Goal: Transaction & Acquisition: Purchase product/service

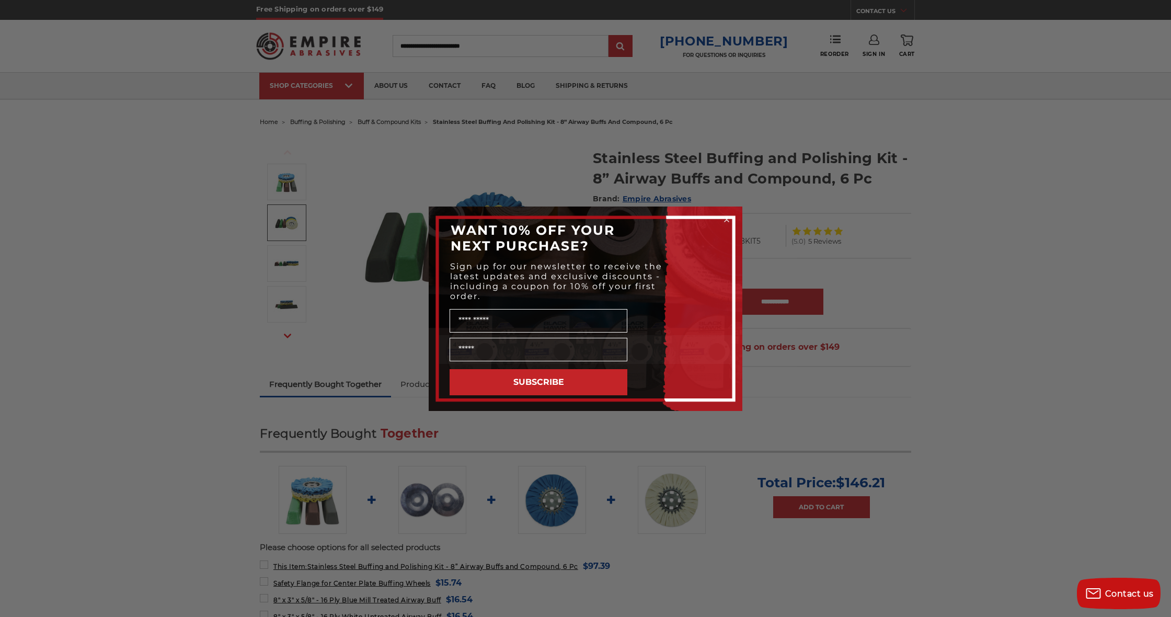
click at [726, 218] on circle "Close dialog" at bounding box center [727, 219] width 10 height 10
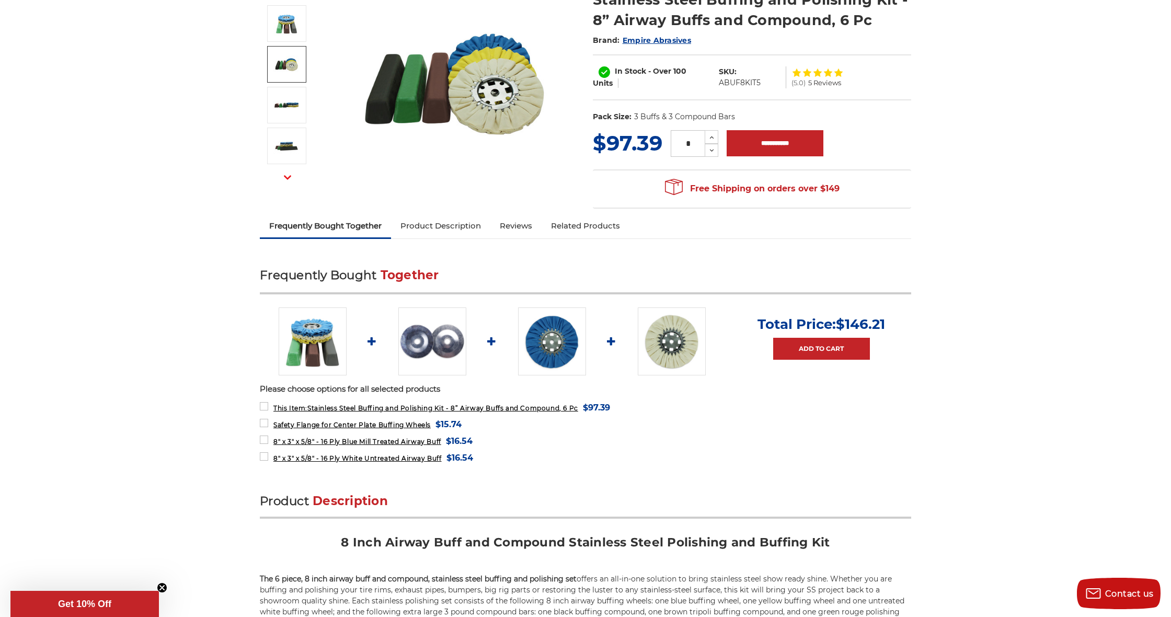
click at [578, 292] on div "Frequently Bought Together Total Price: $146.21 Add to Cart Please choose optio…" at bounding box center [585, 367] width 651 height 205
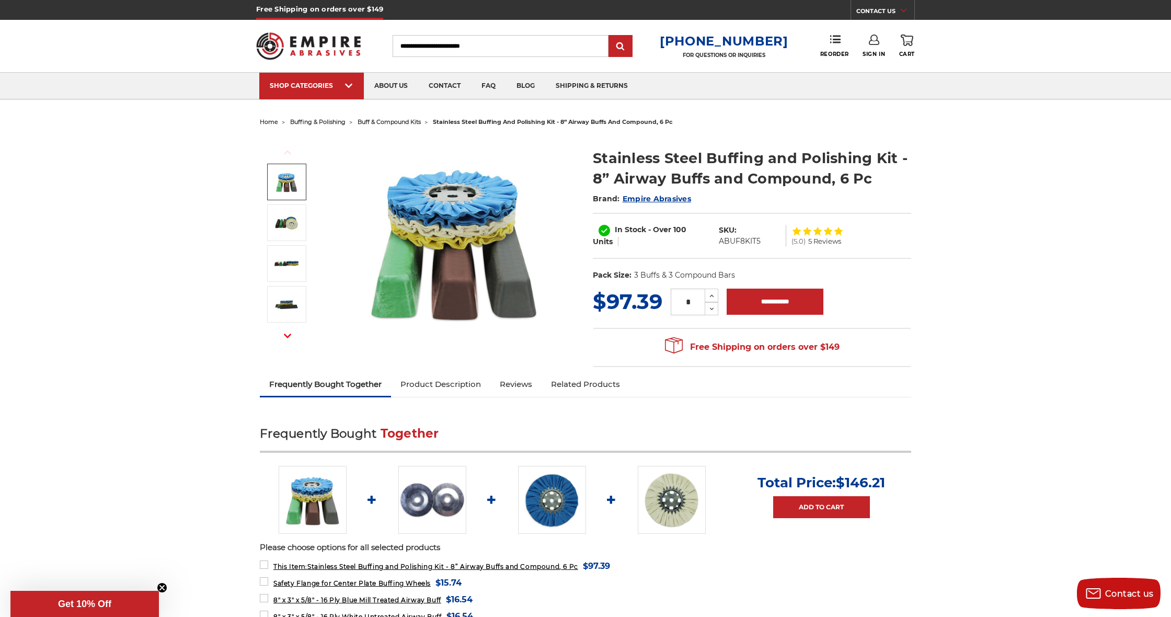
click at [289, 184] on img at bounding box center [286, 182] width 26 height 26
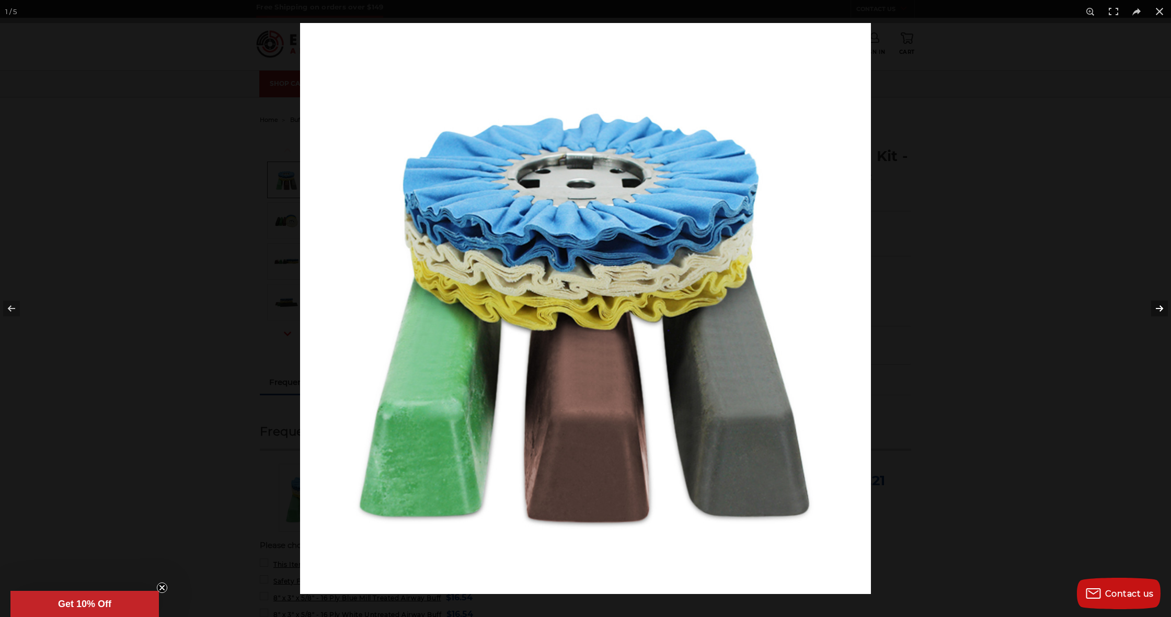
scroll to position [2, 1]
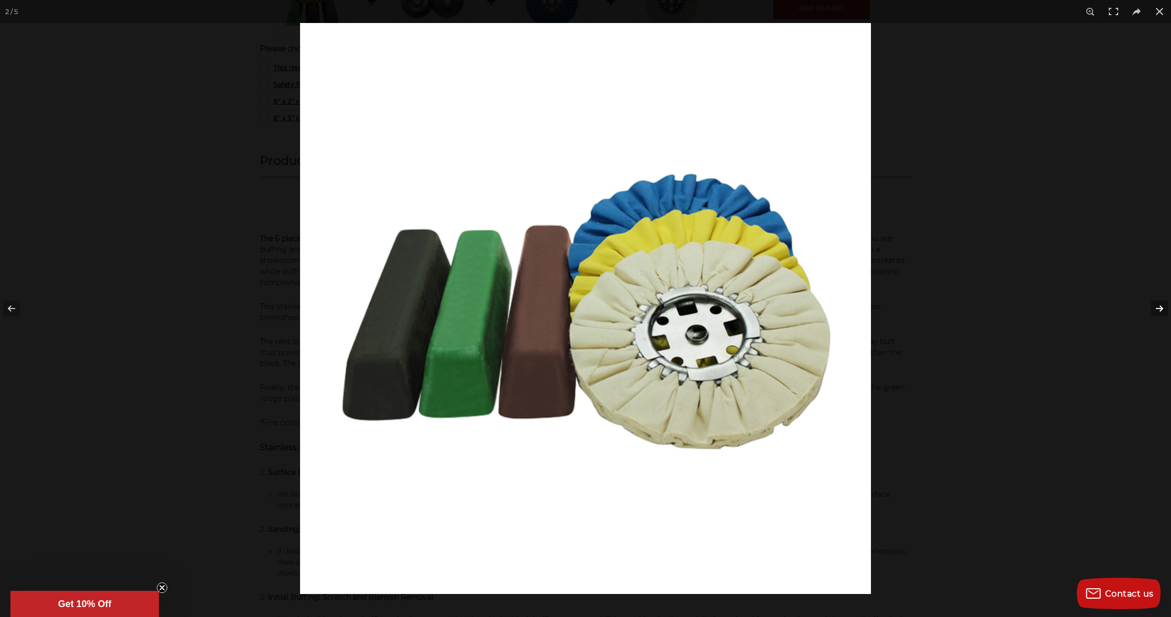
scroll to position [499, 0]
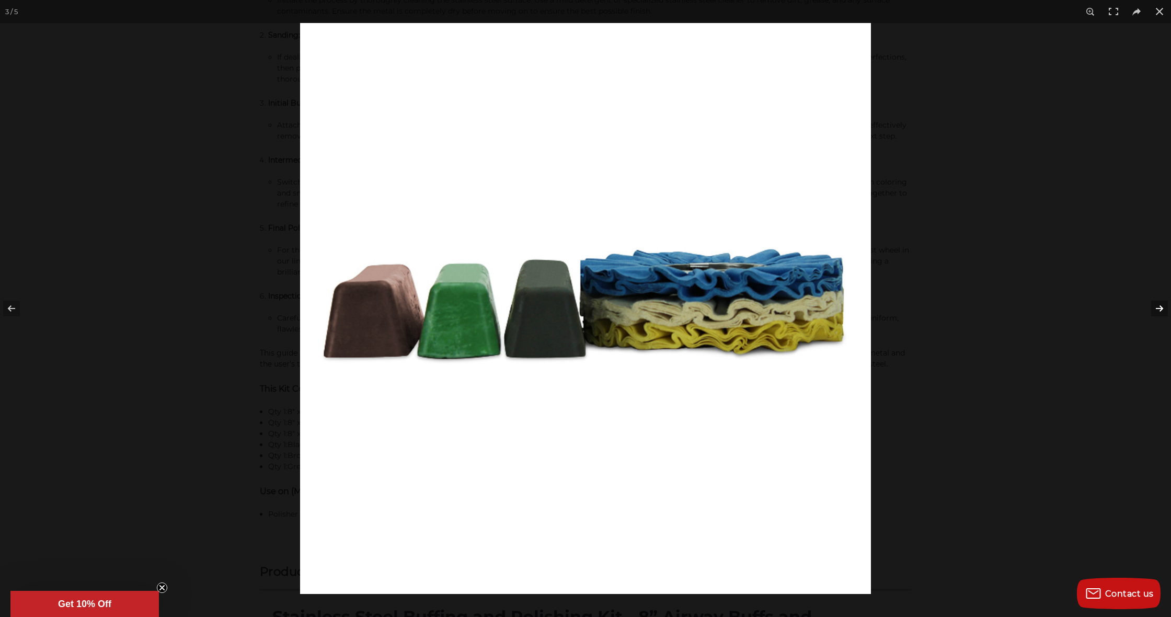
scroll to position [1486, 0]
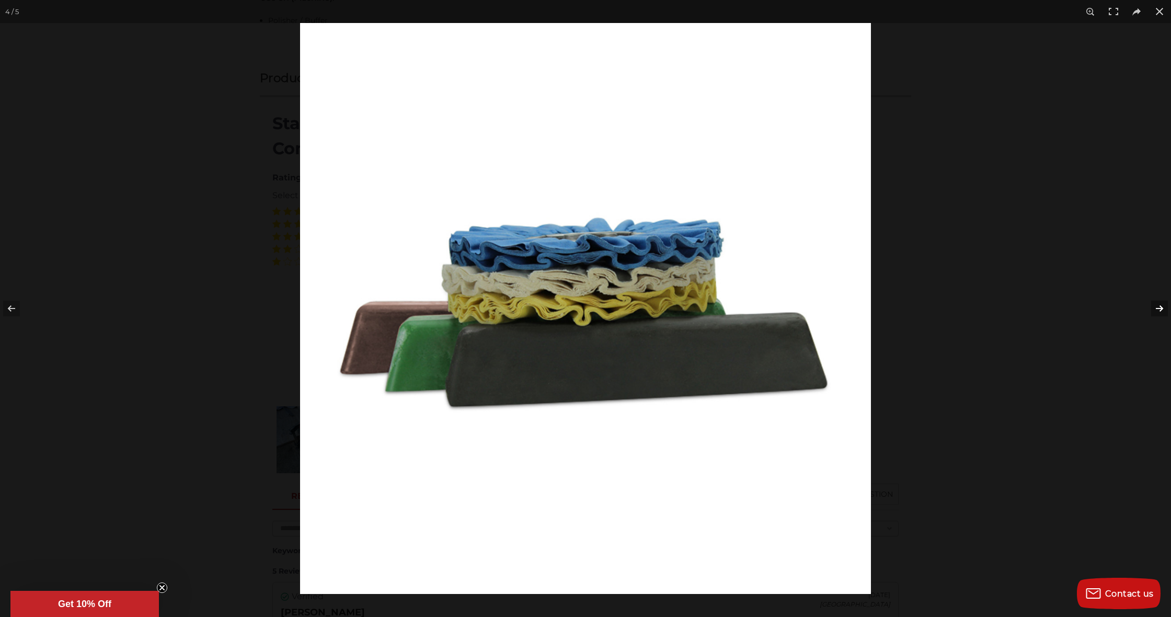
click at [1161, 309] on button at bounding box center [1152, 308] width 37 height 52
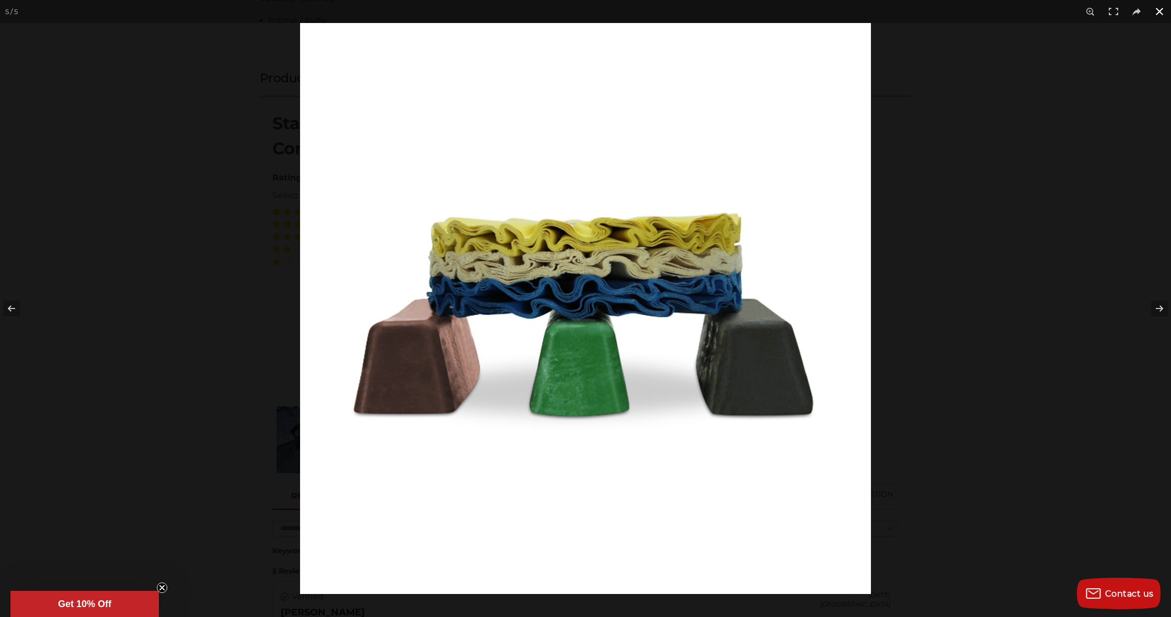
click at [1159, 9] on button at bounding box center [1159, 11] width 23 height 23
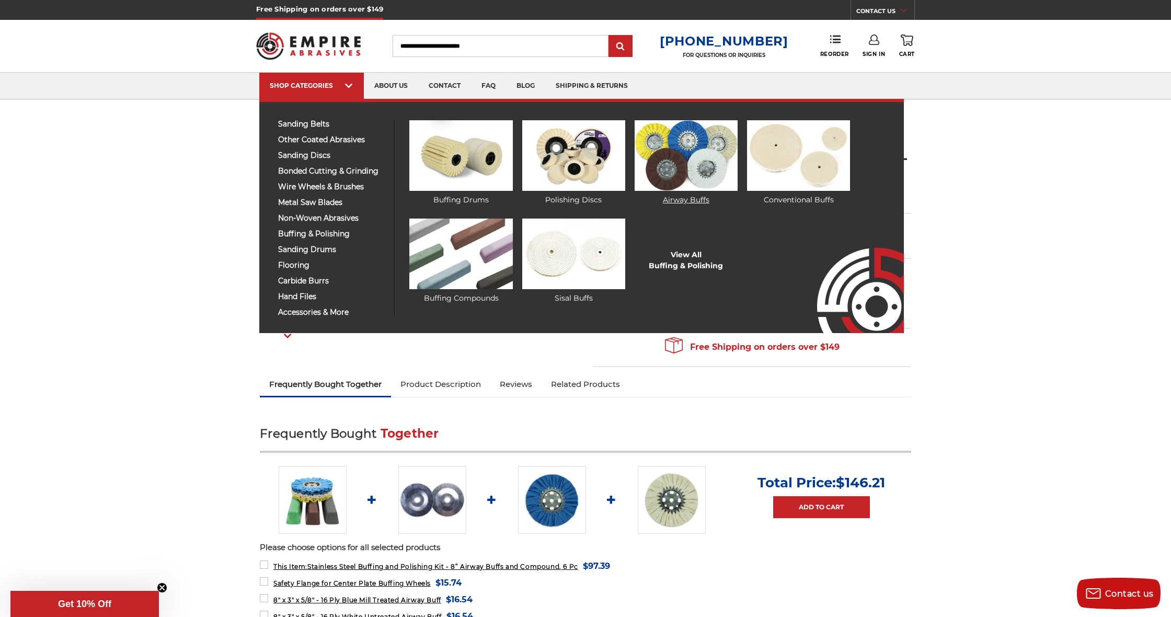
click at [670, 178] on img at bounding box center [685, 155] width 103 height 71
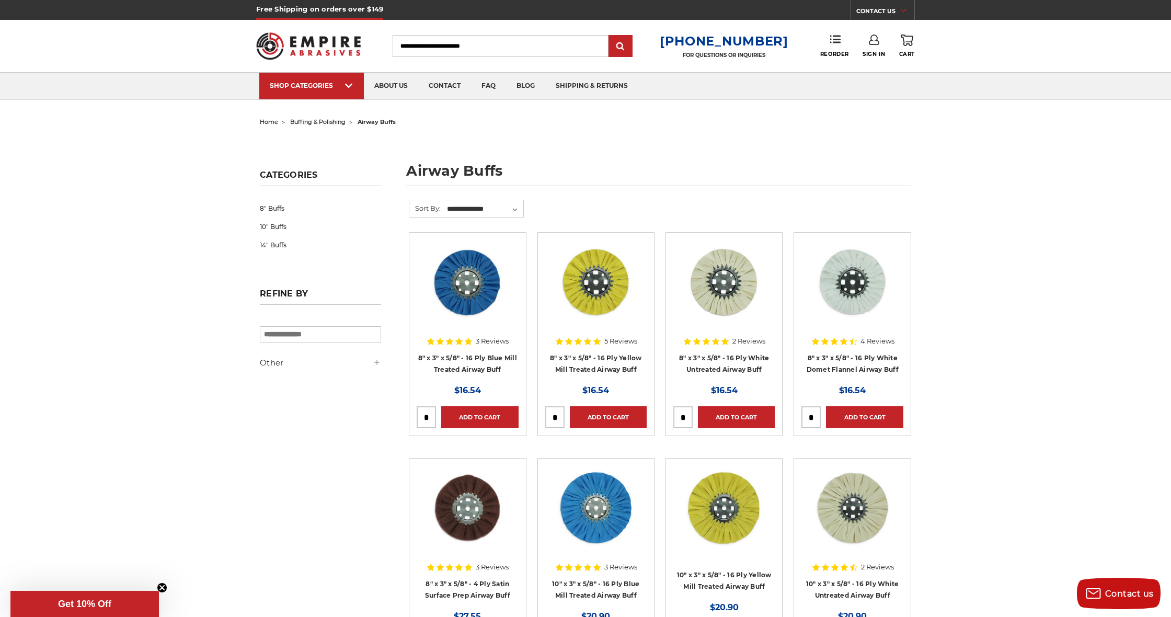
click at [432, 415] on input "tel" at bounding box center [426, 417] width 18 height 21
type input "*"
click at [476, 414] on link "Add to Cart" at bounding box center [479, 417] width 77 height 22
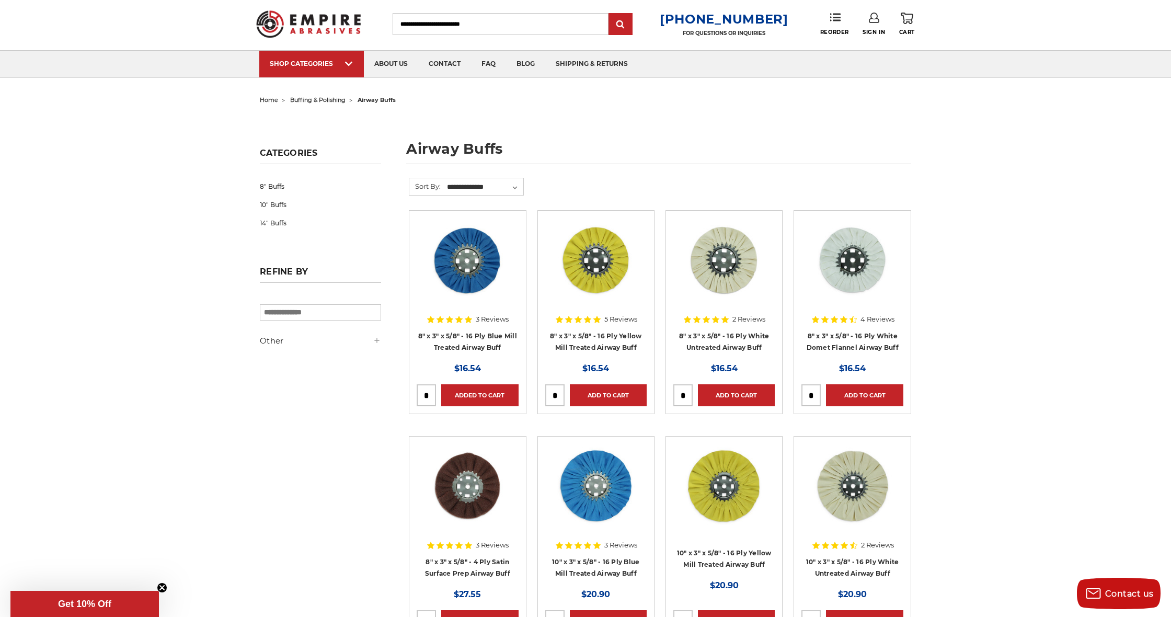
click at [879, 48] on div "Toggle menu Menu Search 1-800-816-3824 FOR QUESTIONS OR INQUIRIES Phone Reorder…" at bounding box center [585, 24] width 658 height 52
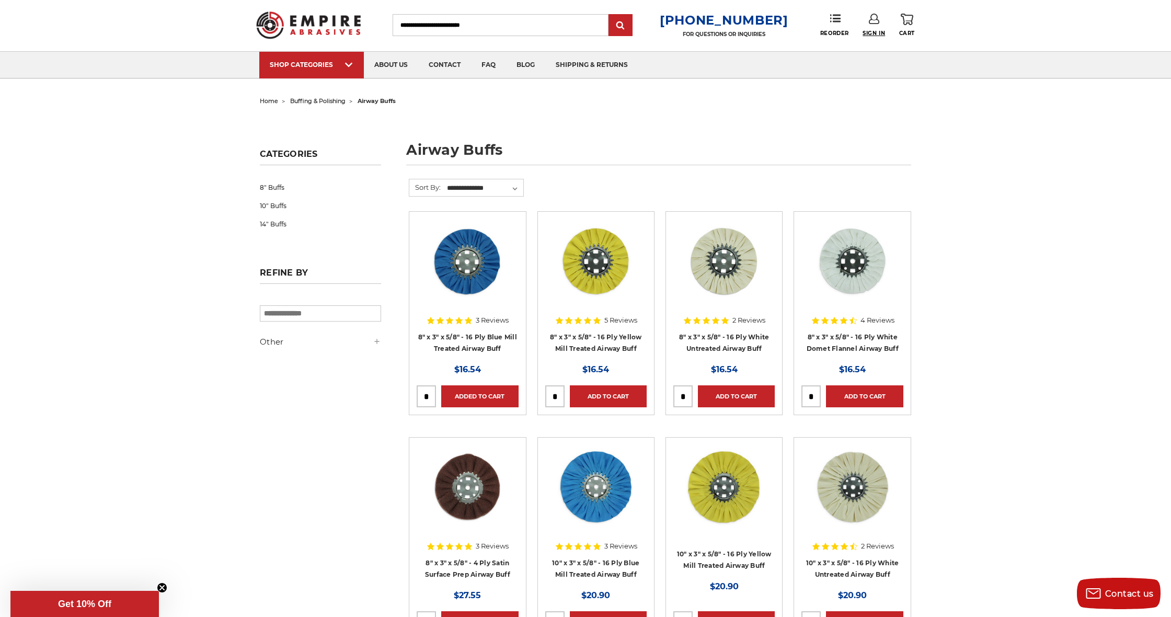
scroll to position [20, 0]
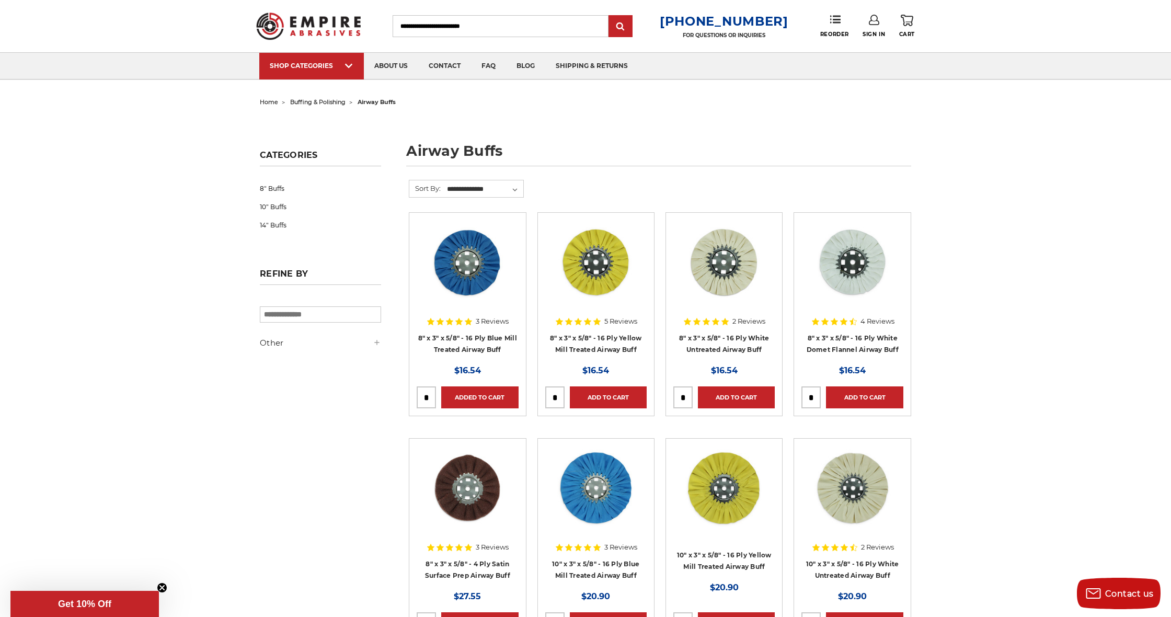
click at [879, 30] on link "Sign In" at bounding box center [873, 26] width 22 height 23
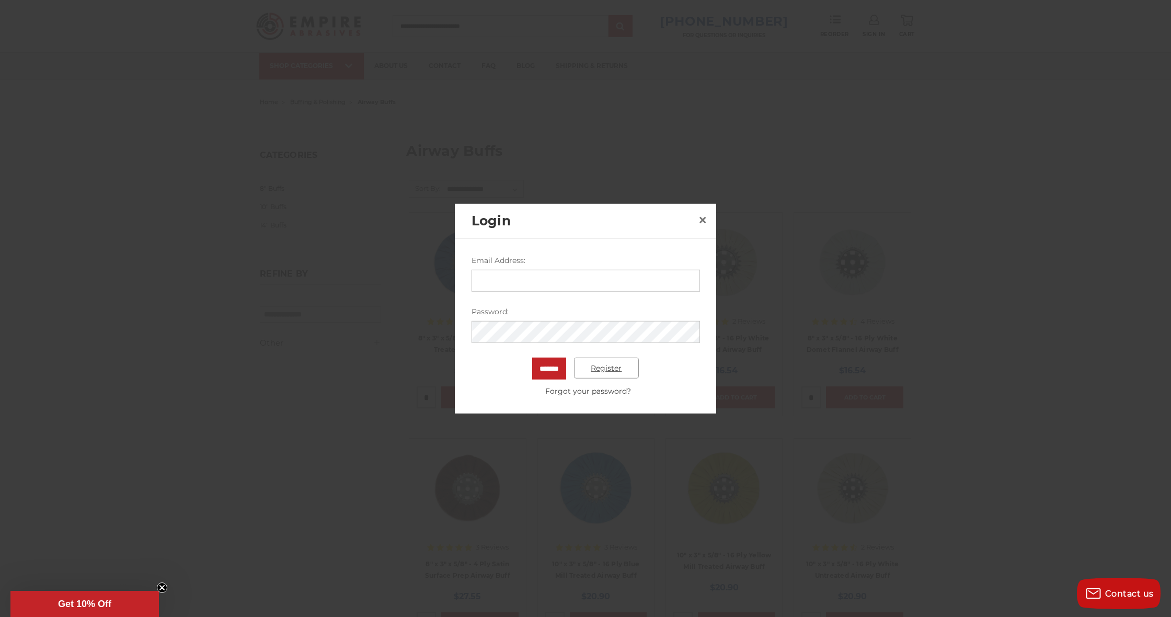
click at [616, 366] on link "Register" at bounding box center [606, 367] width 65 height 21
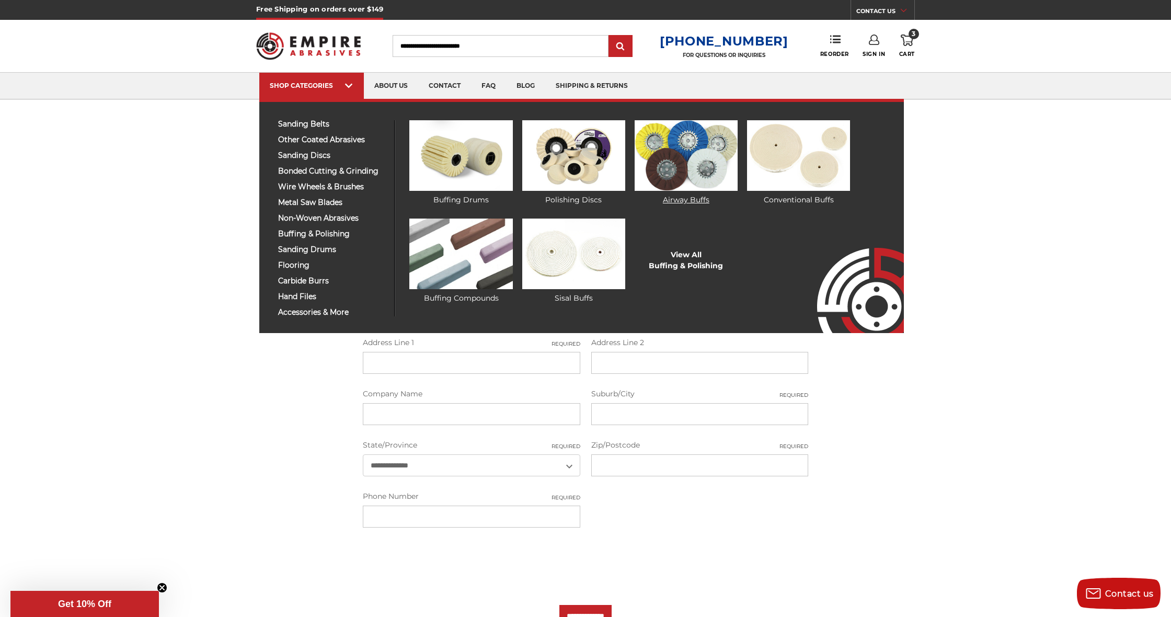
click at [692, 198] on link "Airway Buffs" at bounding box center [685, 162] width 103 height 85
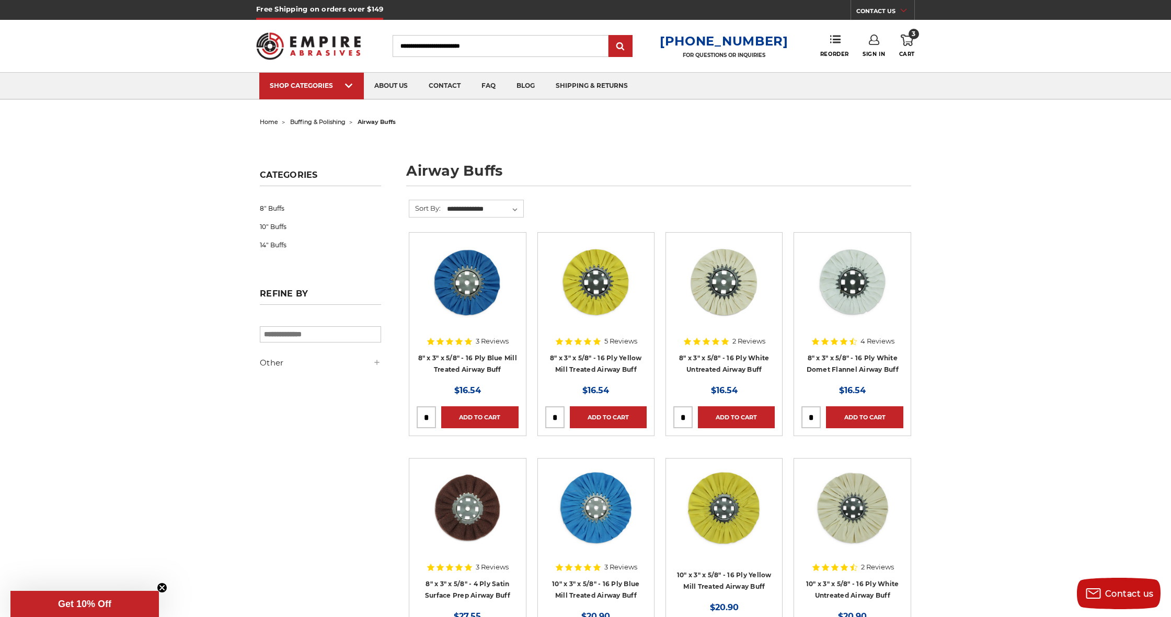
click at [817, 418] on input "tel" at bounding box center [811, 417] width 18 height 21
type input "*"
click at [867, 421] on link "Add to Cart" at bounding box center [864, 417] width 77 height 22
click at [685, 414] on input "tel" at bounding box center [683, 417] width 18 height 21
click at [733, 415] on link "Add to Cart" at bounding box center [736, 417] width 77 height 22
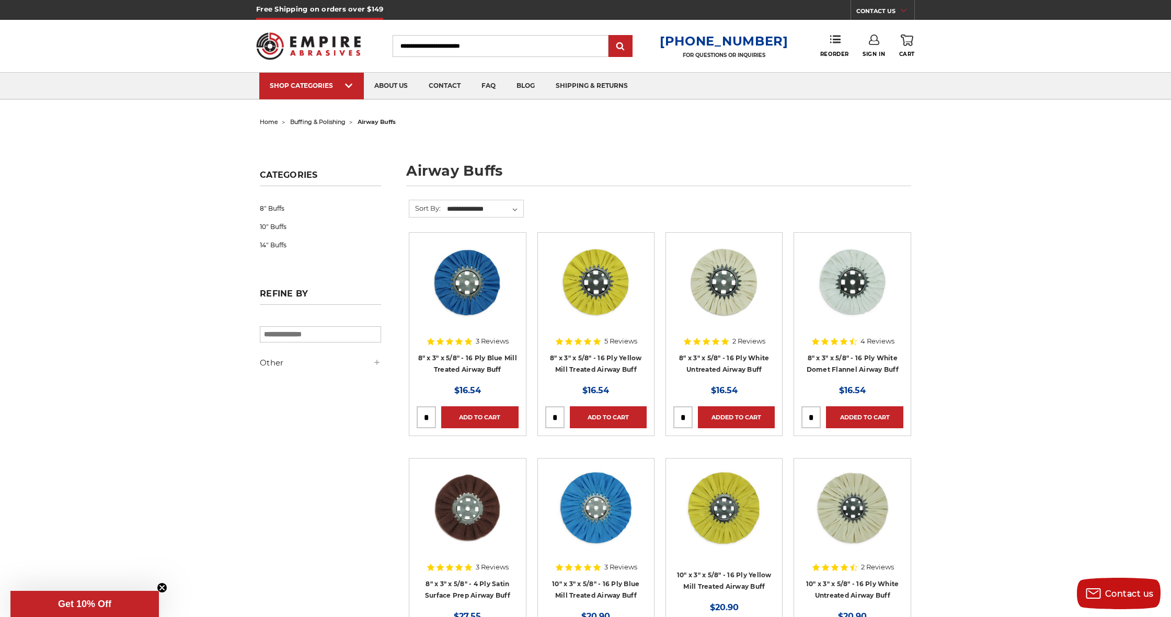
click at [908, 50] on link "0 Cart" at bounding box center [907, 45] width 16 height 23
click at [911, 42] on use at bounding box center [906, 39] width 13 height 11
click at [874, 52] on span "Sign In" at bounding box center [873, 54] width 22 height 7
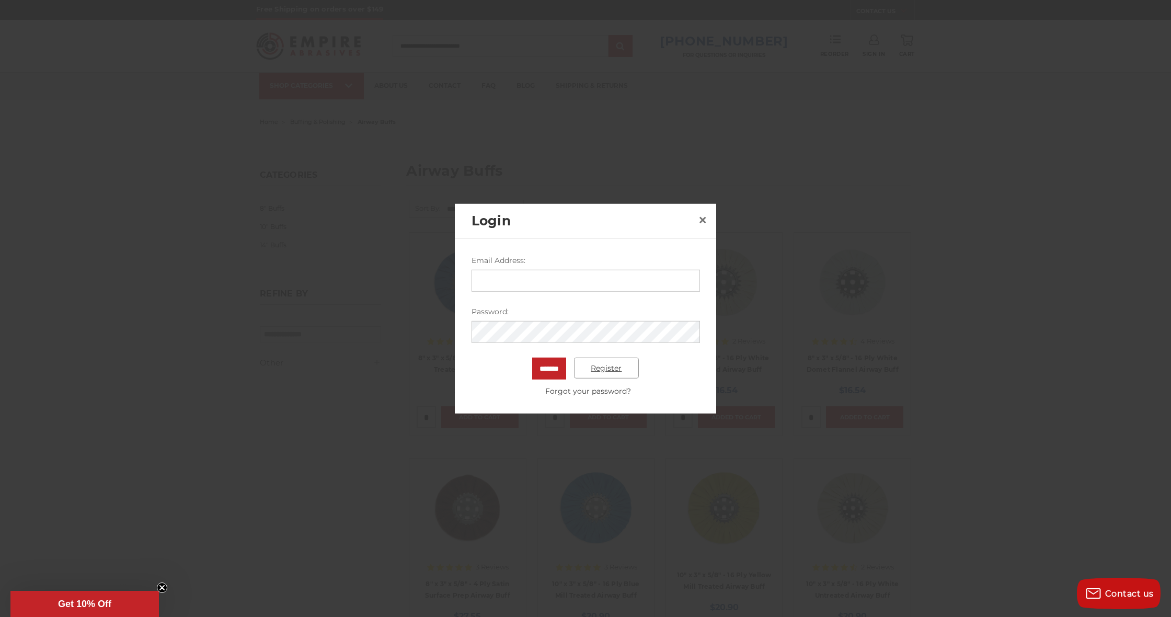
click at [622, 369] on link "Register" at bounding box center [606, 367] width 65 height 21
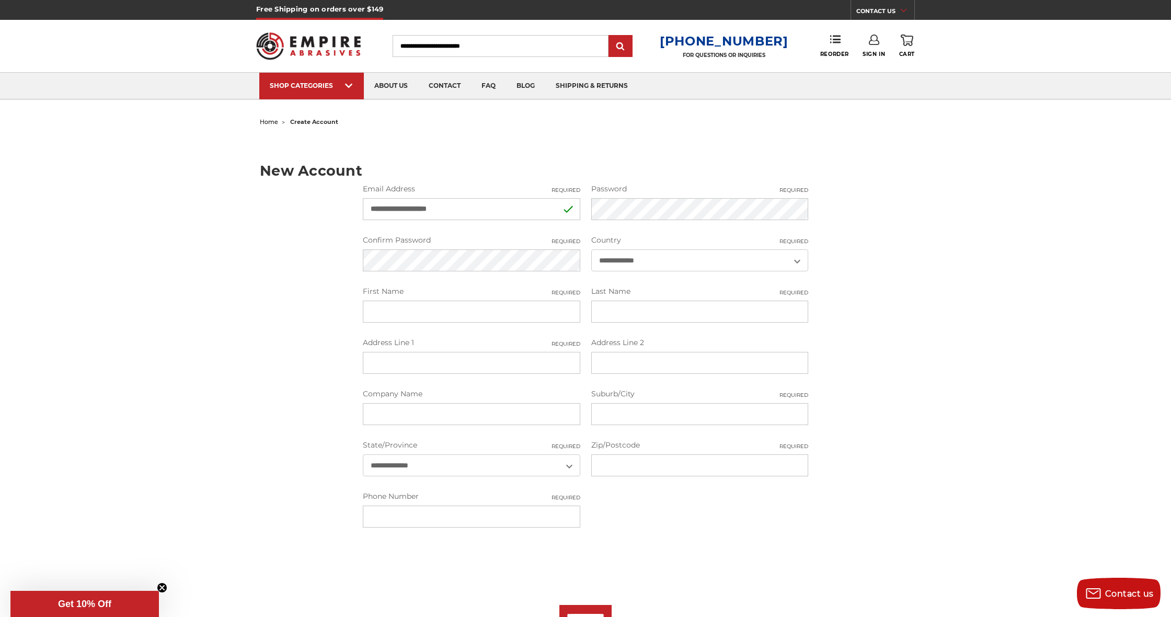
type input "**********"
type input "*****"
type input "*"
type input "****"
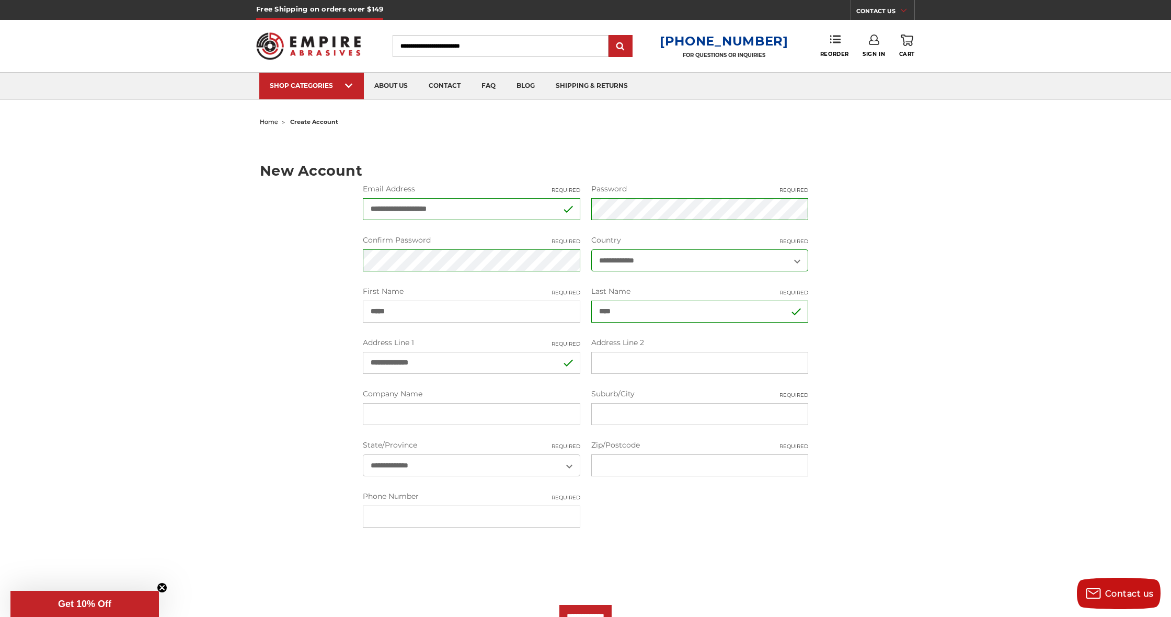
type input "**********"
select select "****"
type input "*****"
click at [490, 365] on input "**********" at bounding box center [471, 363] width 217 height 22
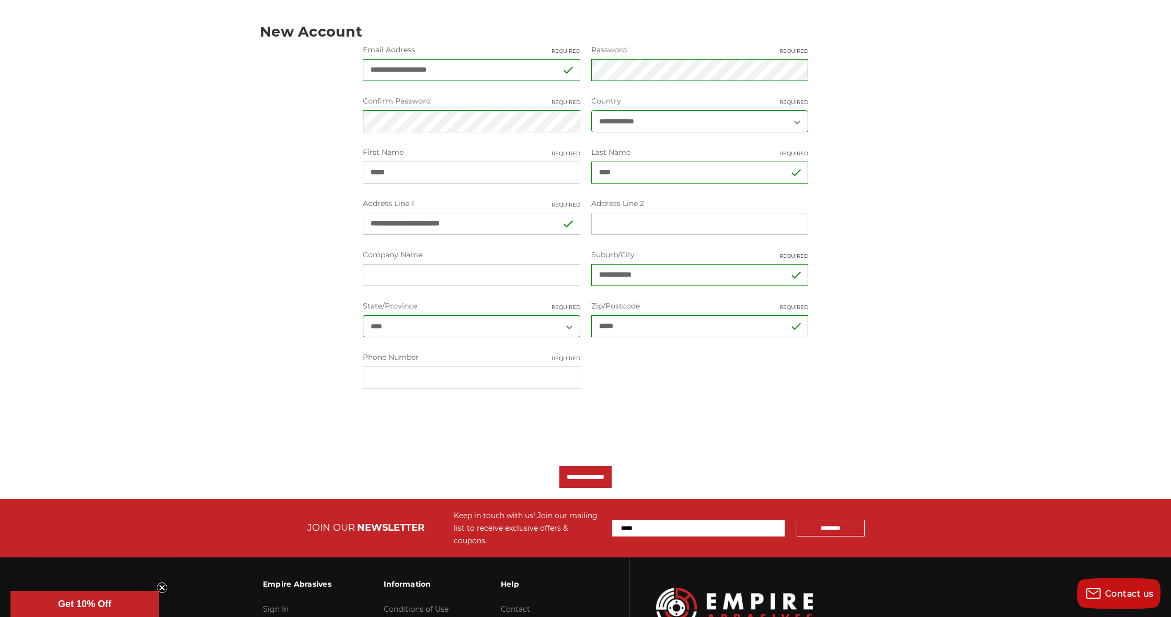
scroll to position [145, 0]
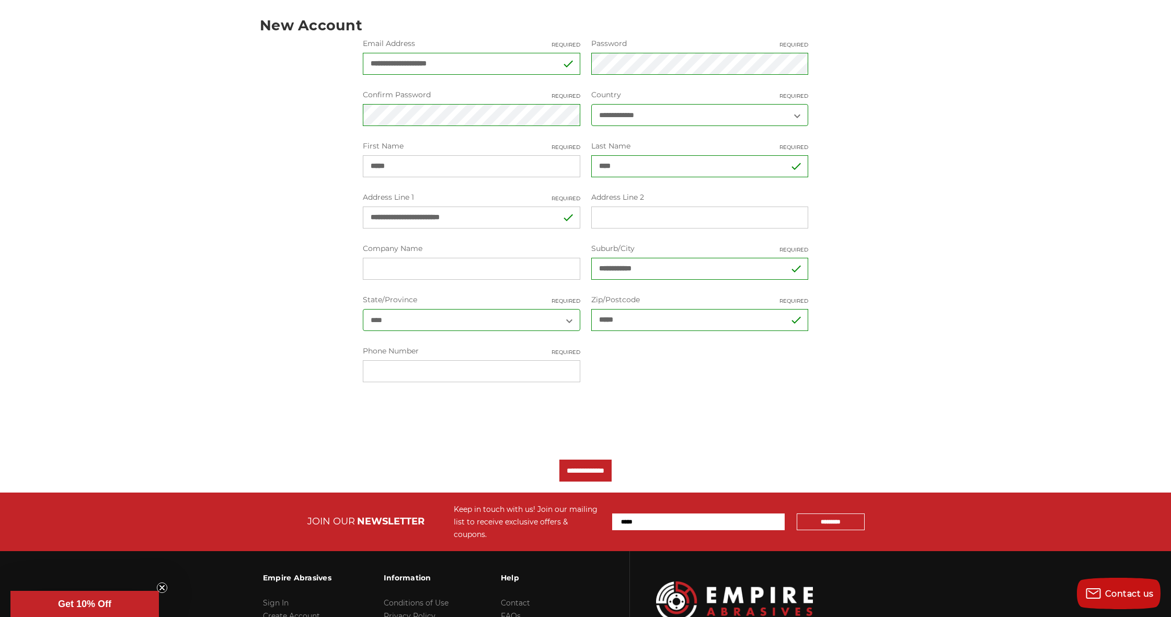
type input "**********"
click at [589, 474] on input "**********" at bounding box center [585, 470] width 52 height 22
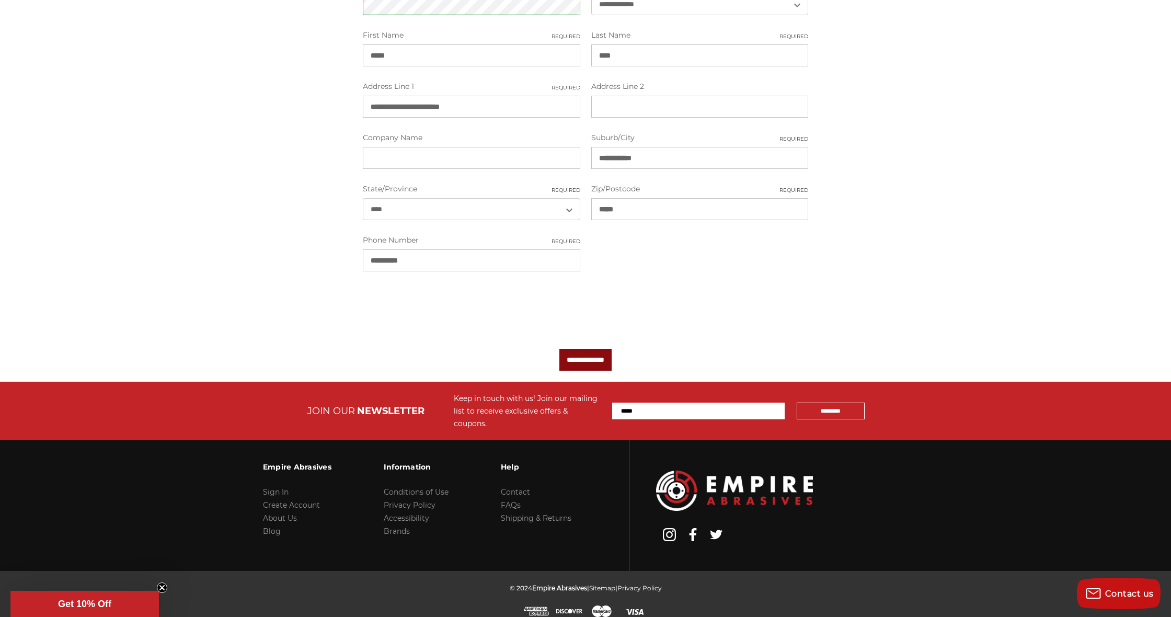
scroll to position [306, 0]
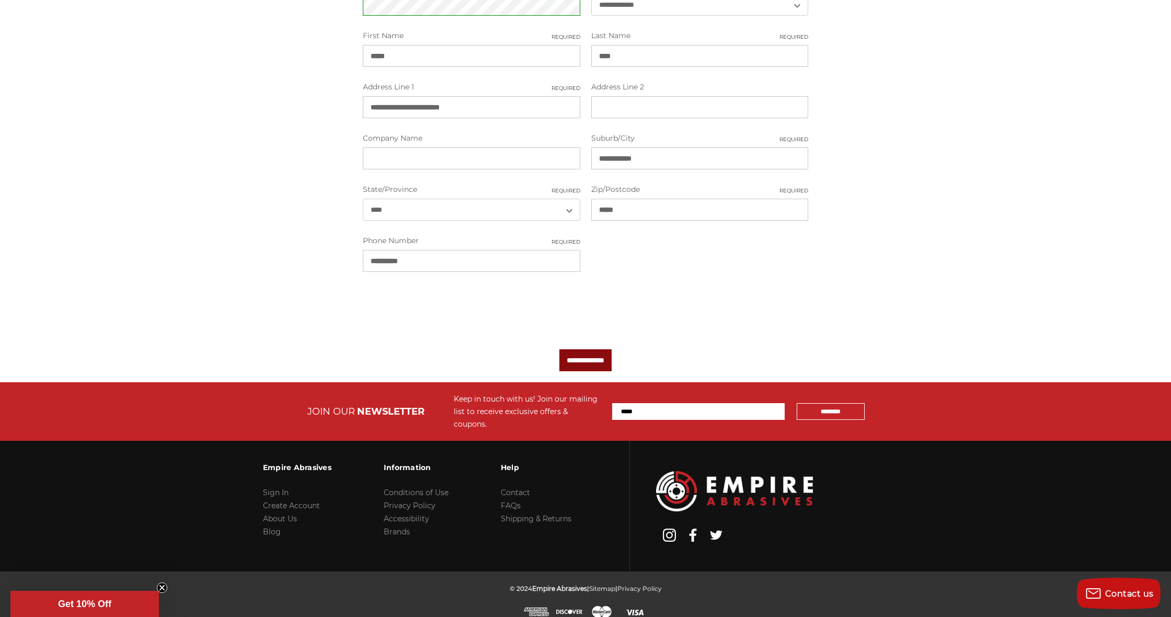
click at [564, 357] on input "**********" at bounding box center [585, 360] width 52 height 22
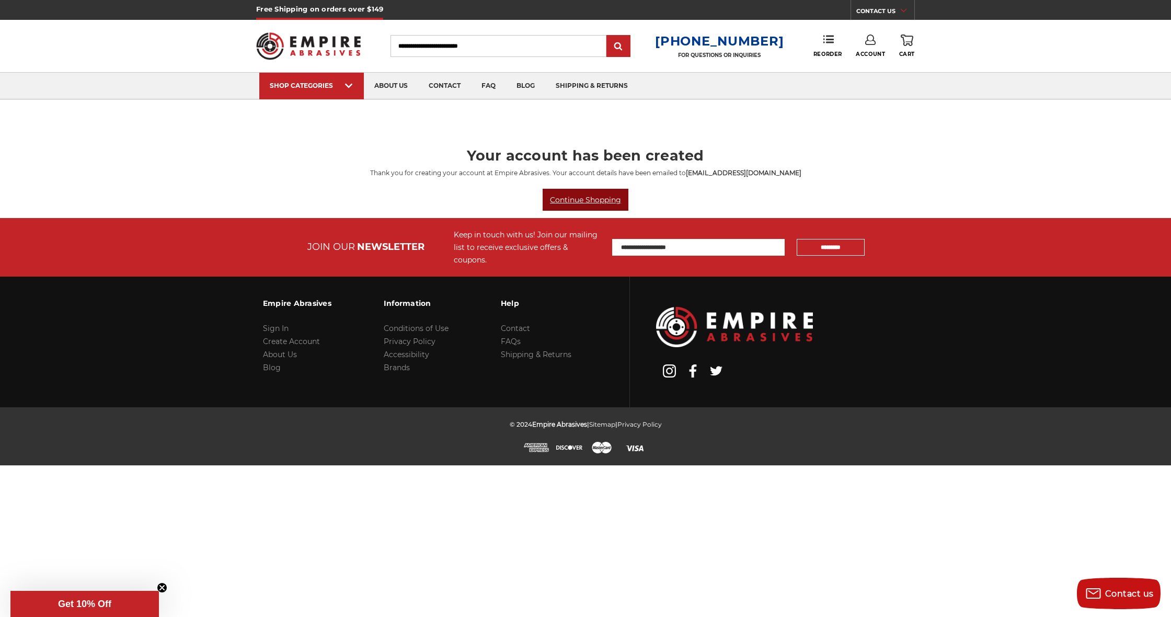
click at [589, 200] on link "Continue Shopping" at bounding box center [585, 200] width 86 height 22
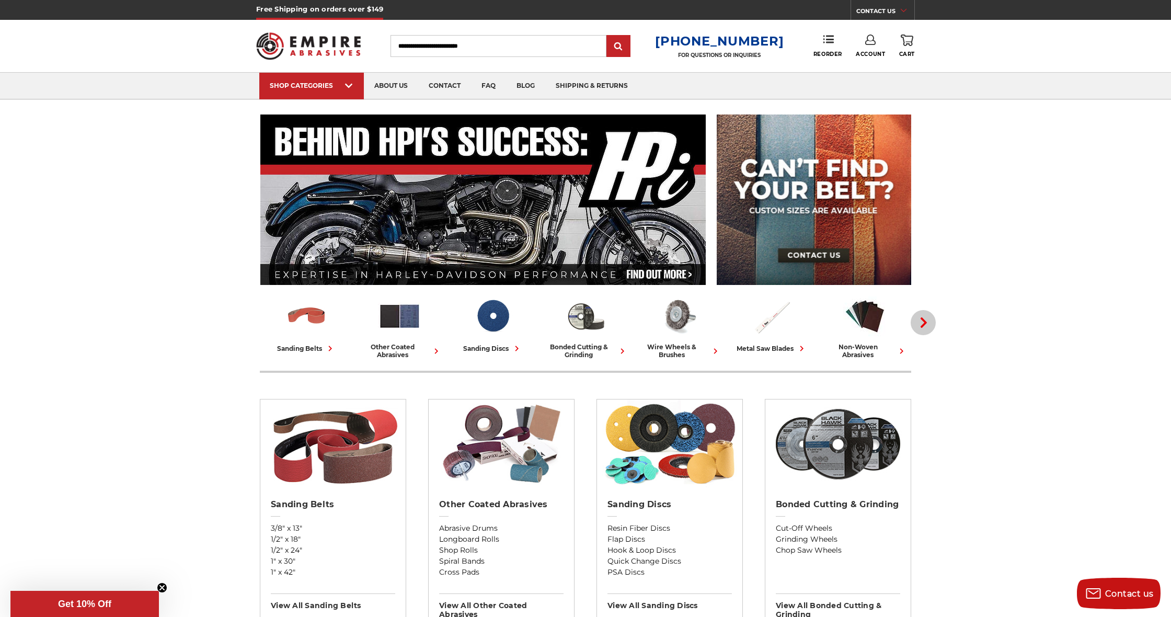
click at [928, 325] on icon "button" at bounding box center [923, 322] width 10 height 10
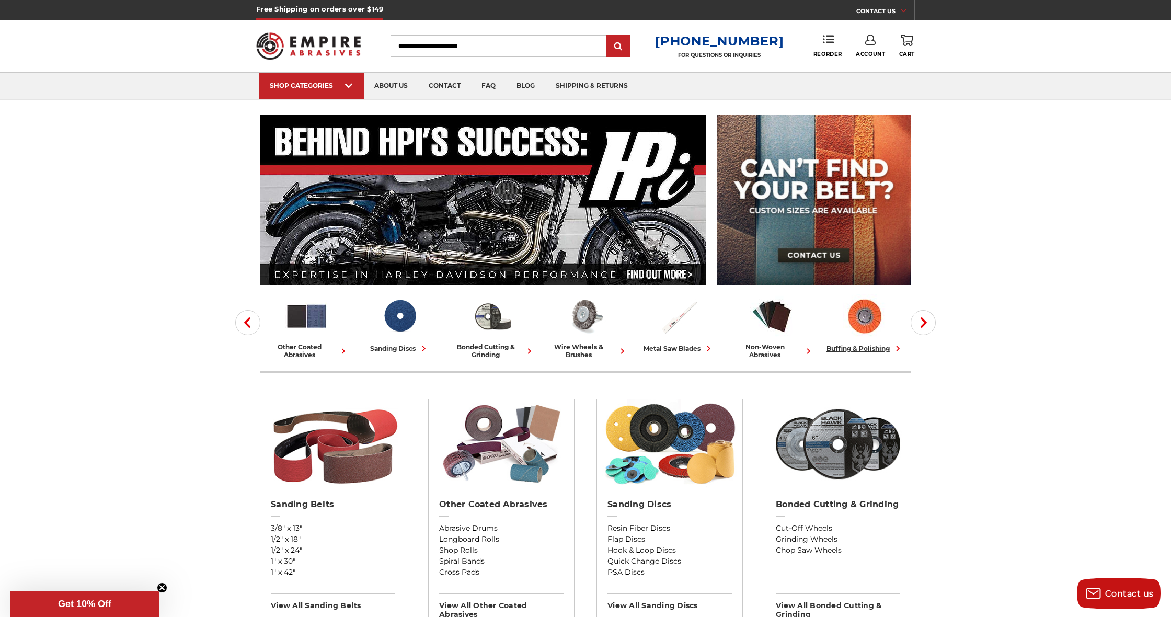
click at [870, 341] on link "buffing & polishing" at bounding box center [864, 324] width 85 height 60
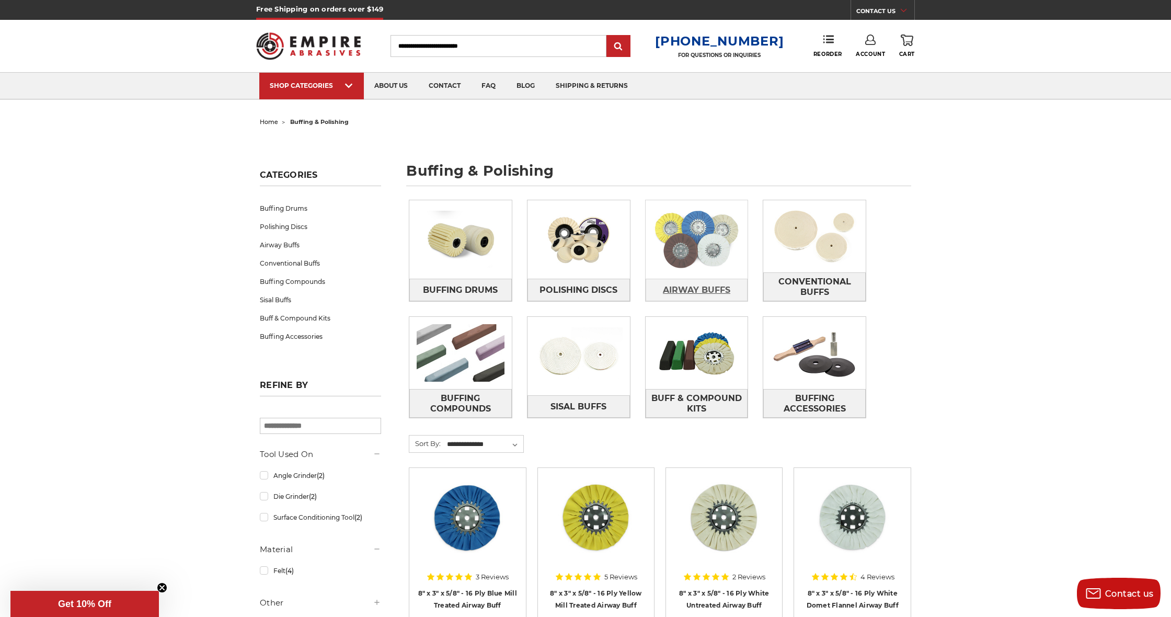
click at [682, 287] on span "Airway Buffs" at bounding box center [696, 290] width 67 height 18
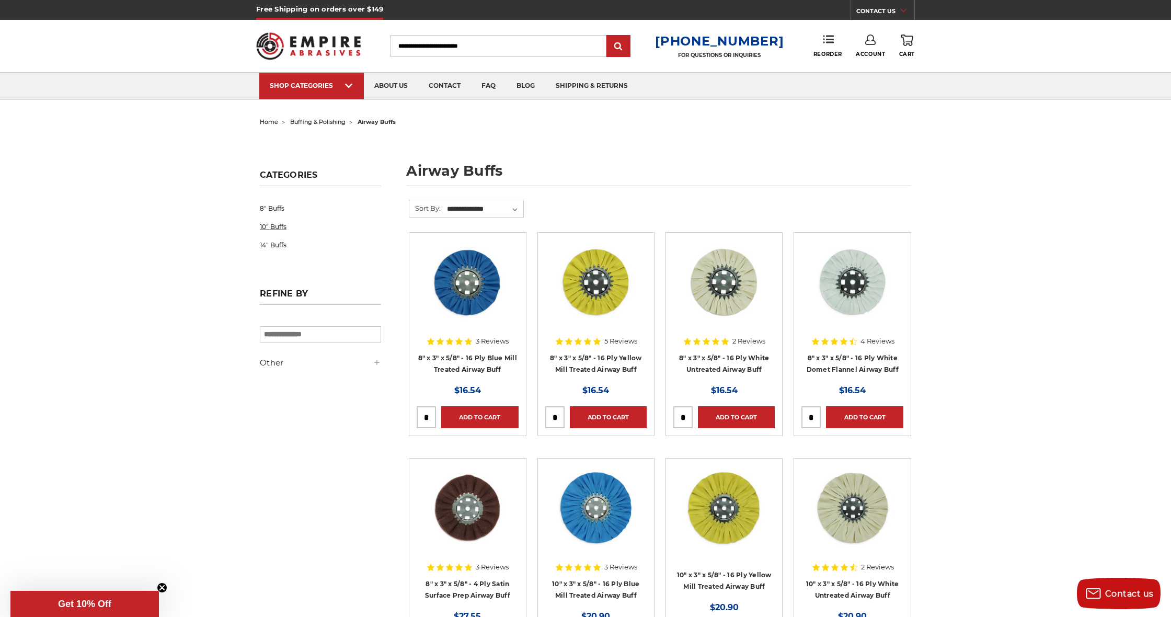
click at [262, 228] on link "10" Buffs" at bounding box center [320, 226] width 121 height 18
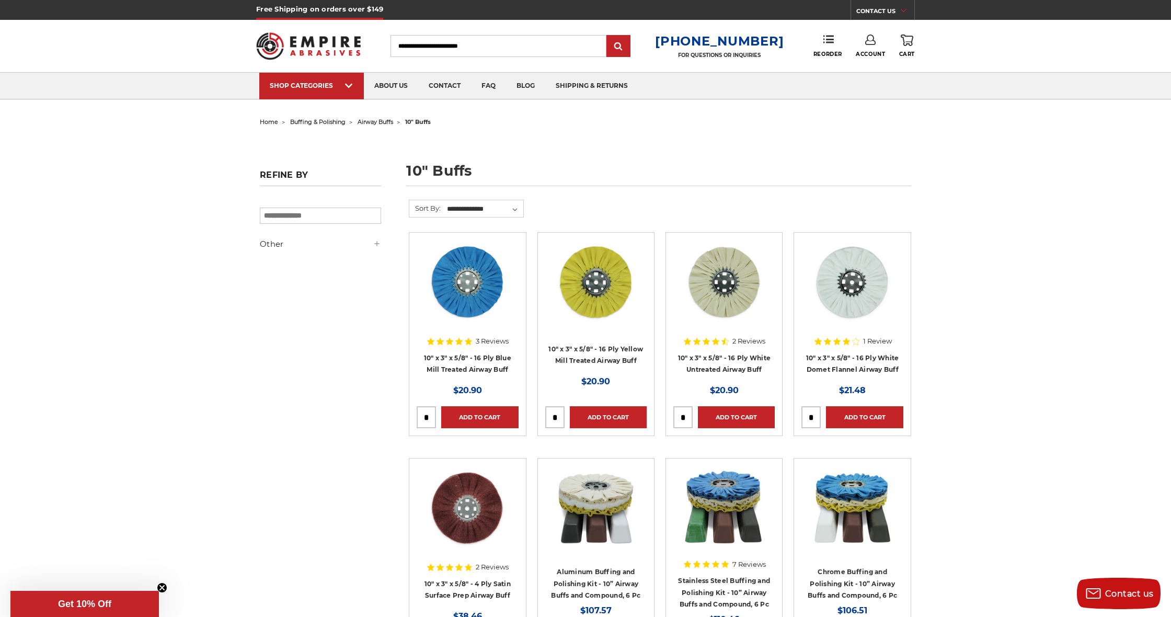
click at [393, 120] on span "airway buffs" at bounding box center [375, 121] width 36 height 7
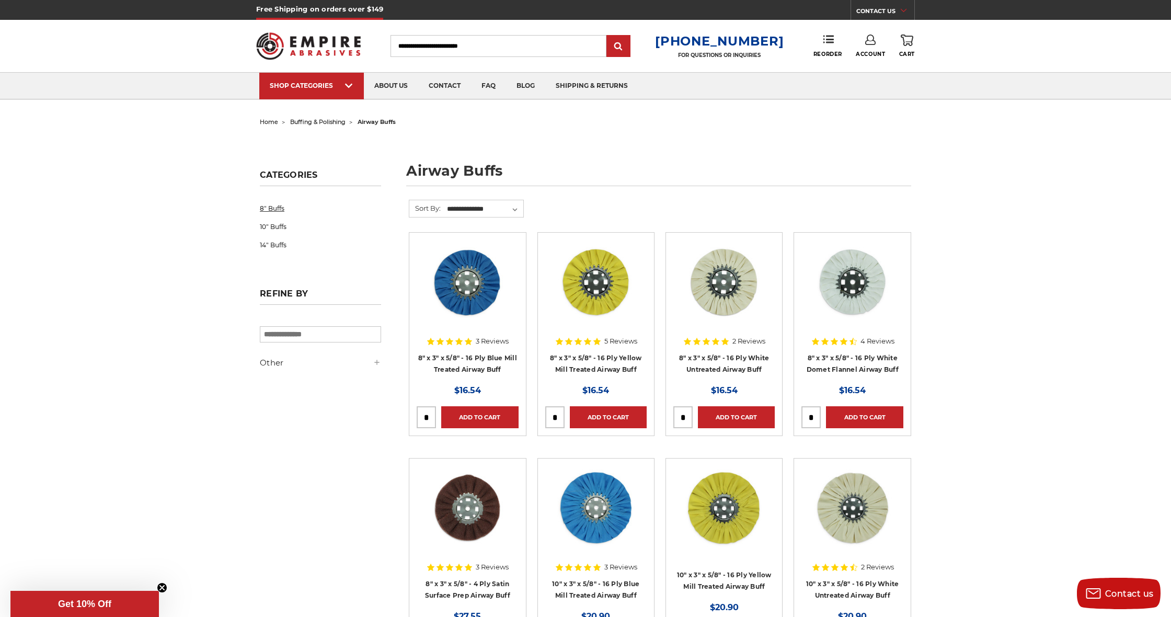
click at [272, 207] on link "8" Buffs" at bounding box center [320, 208] width 121 height 18
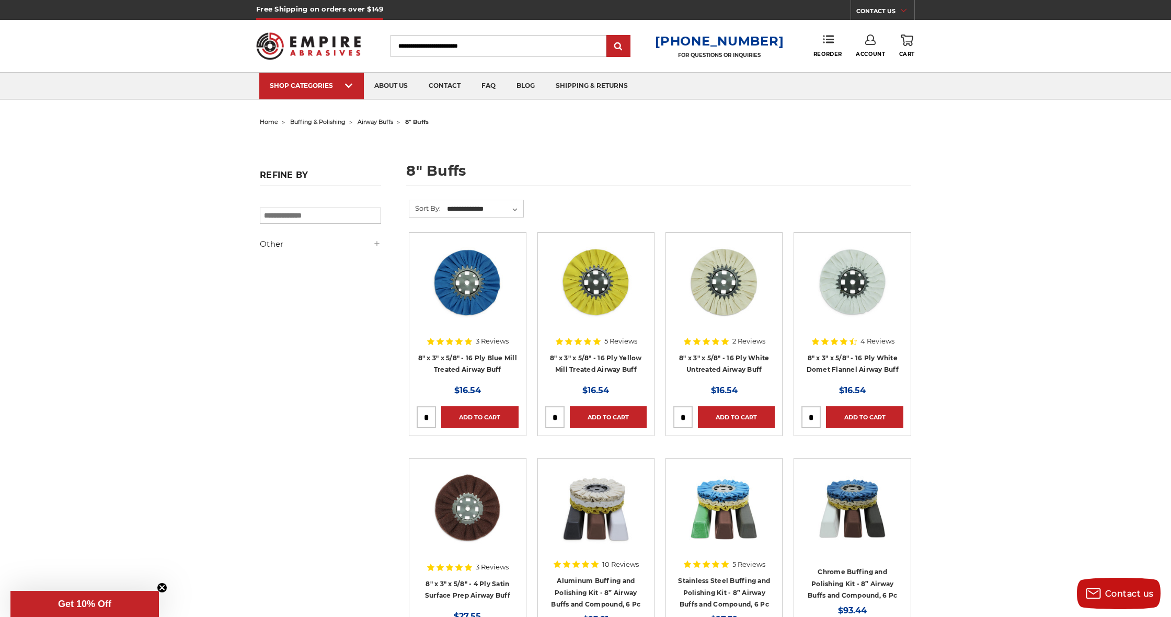
click at [429, 418] on input "tel" at bounding box center [426, 417] width 18 height 21
type input "*"
click at [686, 418] on input "tel" at bounding box center [683, 417] width 18 height 21
type input "*"
click at [485, 414] on link "Add to Cart" at bounding box center [479, 417] width 77 height 22
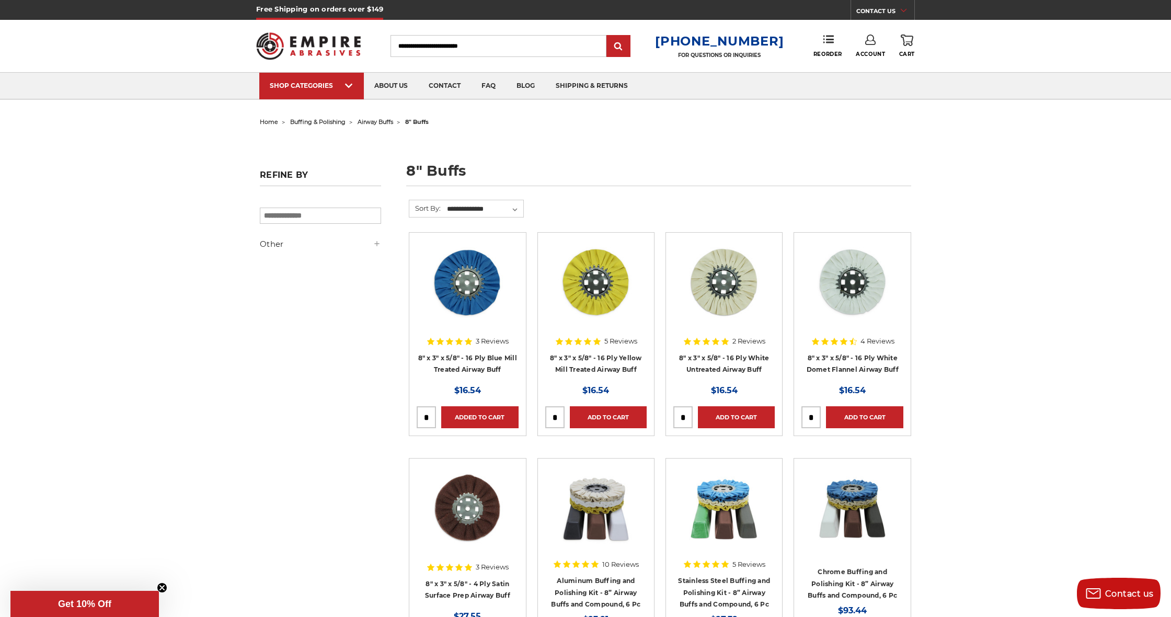
click at [685, 420] on input "tel" at bounding box center [683, 417] width 18 height 21
type input "*"
click at [815, 418] on input "tel" at bounding box center [811, 417] width 18 height 21
type input "*"
click at [755, 416] on link "Add to Cart" at bounding box center [736, 417] width 77 height 22
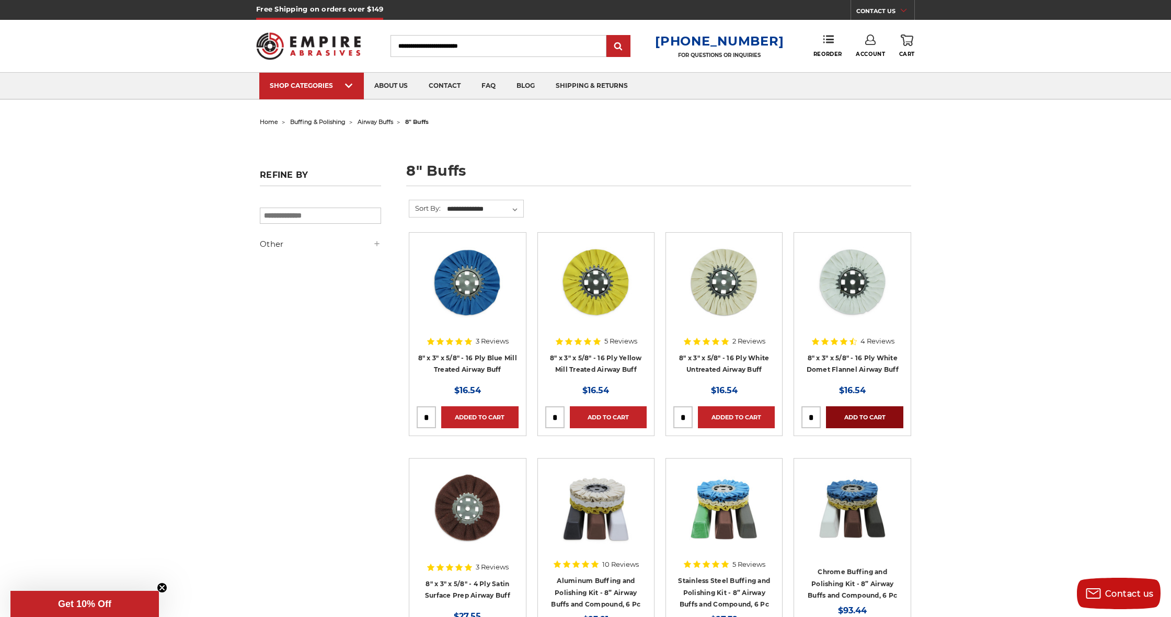
click at [868, 417] on link "Add to Cart" at bounding box center [864, 417] width 77 height 22
click at [325, 120] on span "buffing & polishing" at bounding box center [317, 121] width 55 height 7
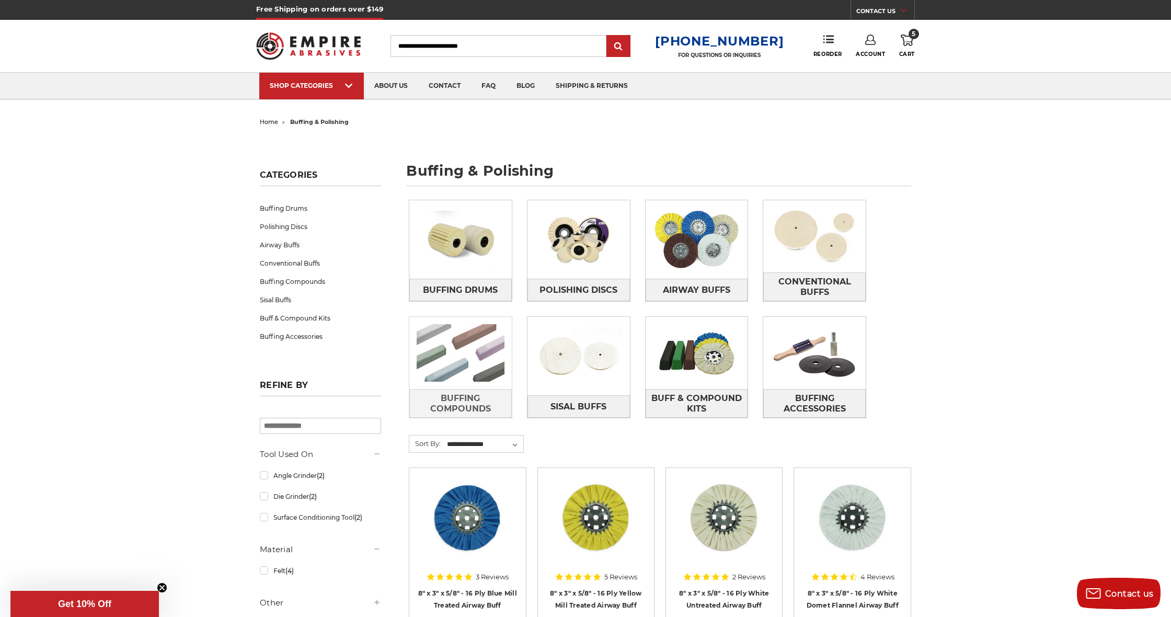
click at [471, 355] on img at bounding box center [460, 353] width 102 height 72
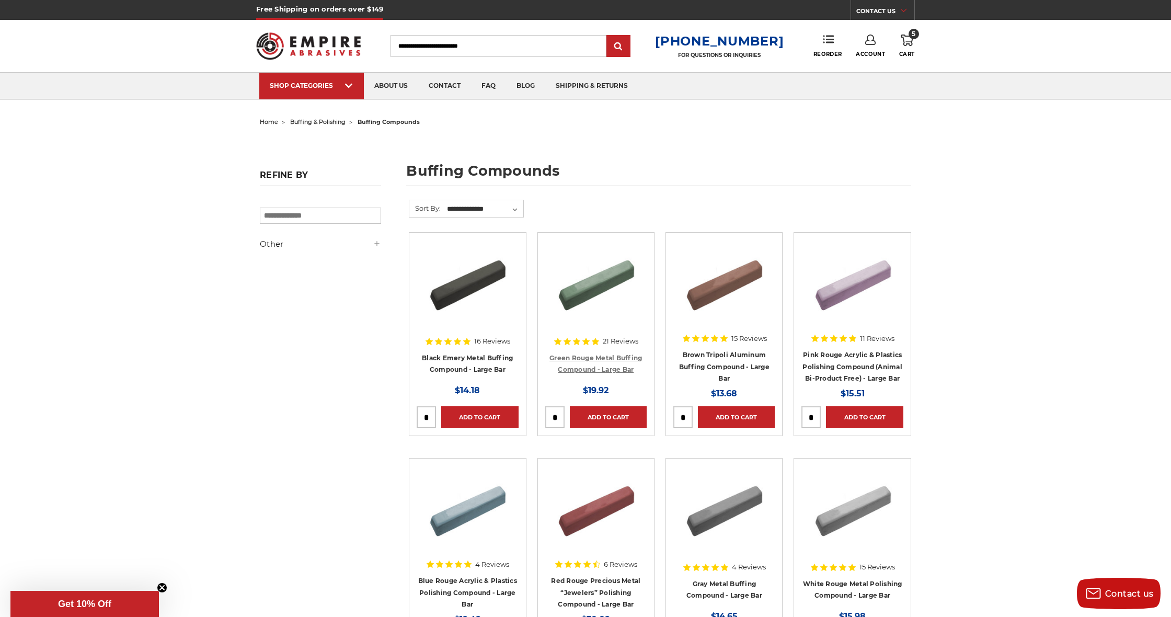
scroll to position [5, 1]
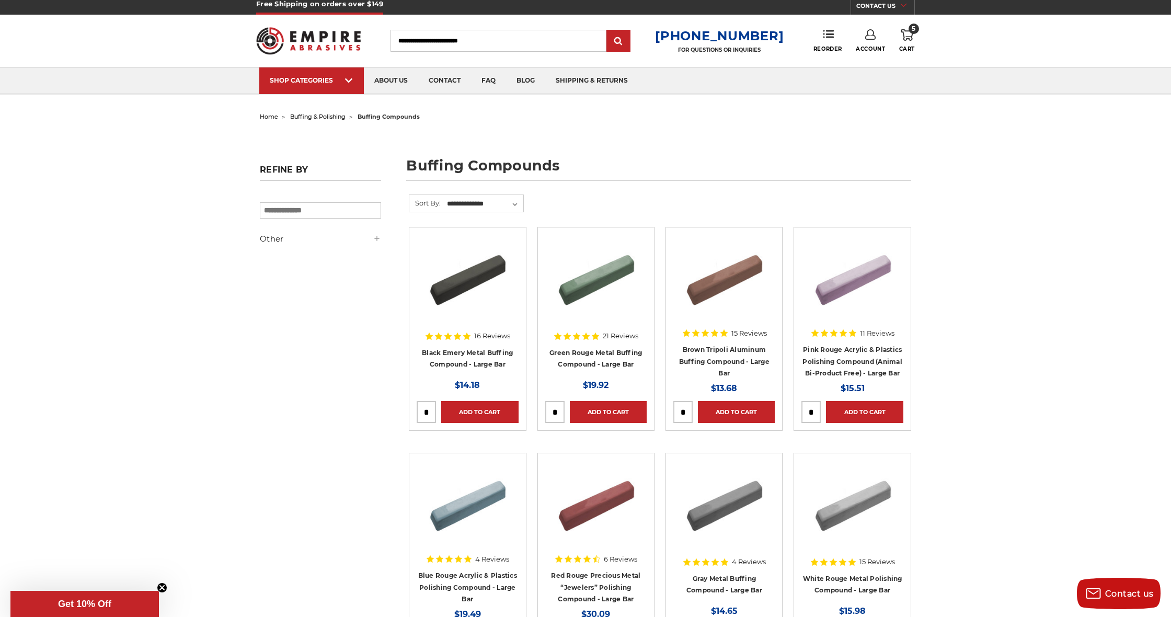
click at [597, 356] on h4 "Green Rouge Metal Buffing Compound - Large Bar" at bounding box center [595, 360] width 101 height 29
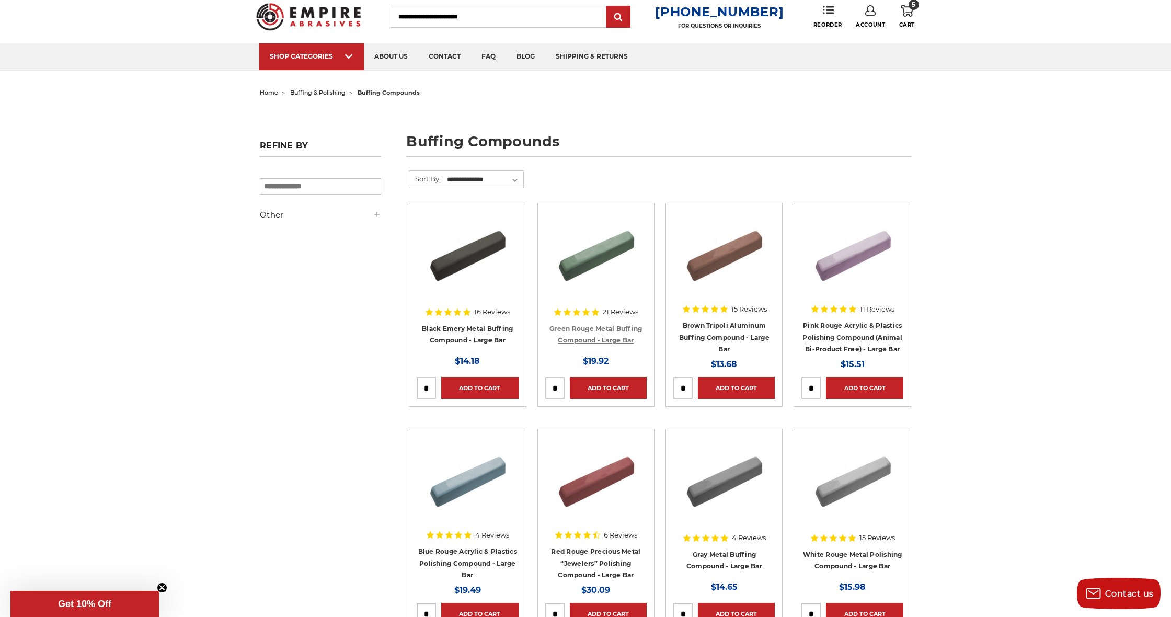
scroll to position [33, 1]
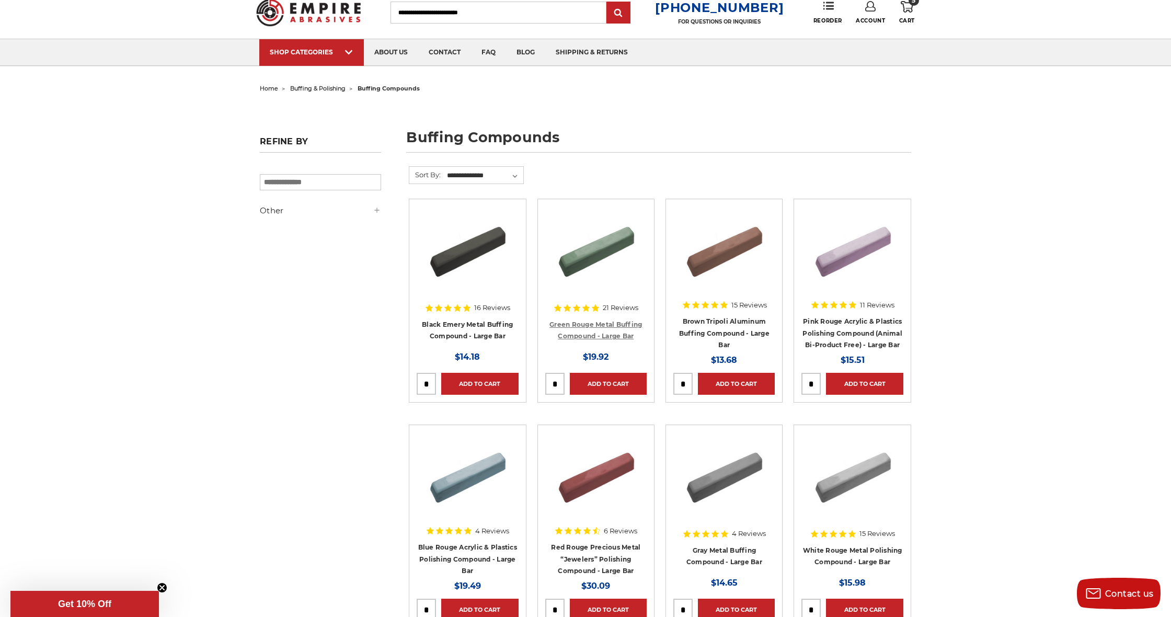
click at [604, 329] on link "Green Rouge Metal Buffing Compound - Large Bar" at bounding box center [595, 330] width 92 height 20
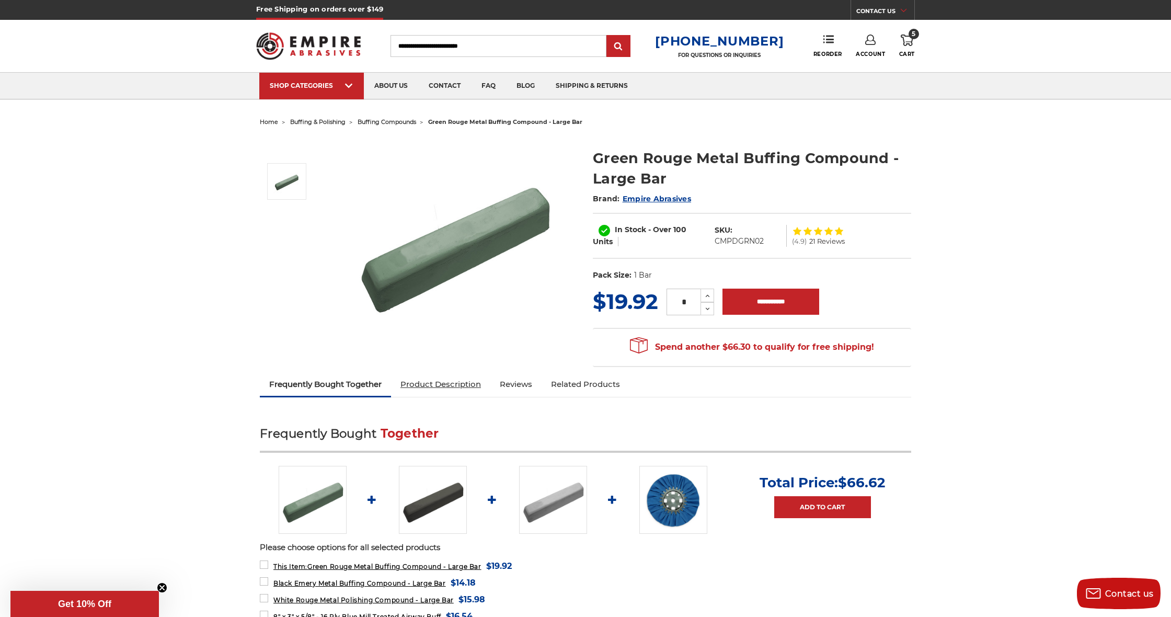
scroll to position [5, 1]
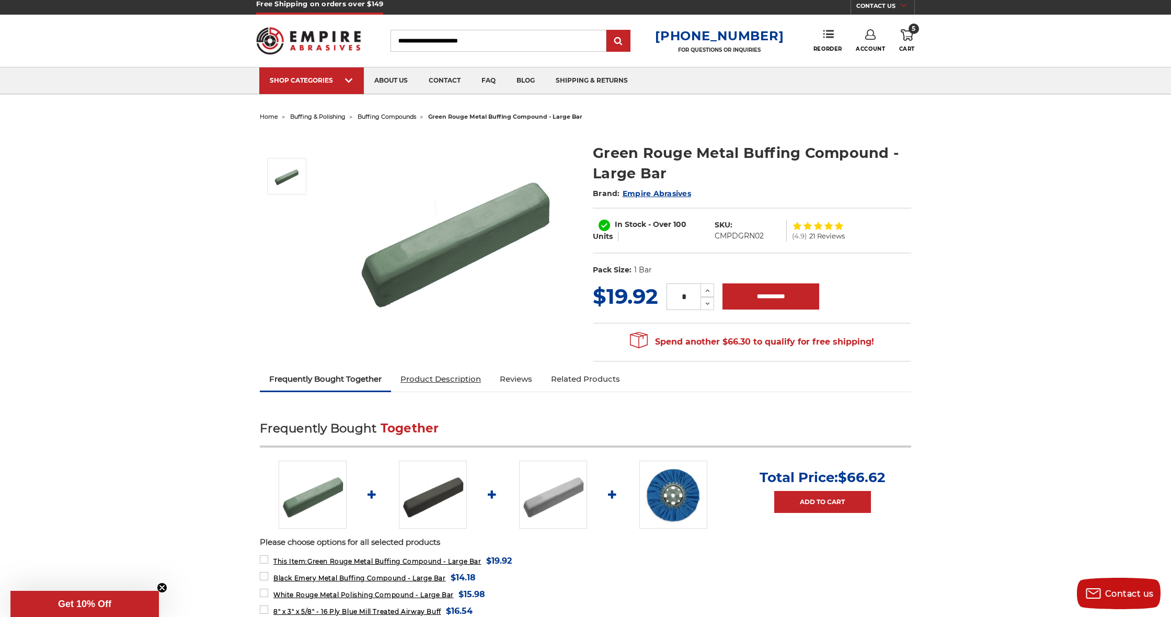
click at [482, 386] on link "Product Description" at bounding box center [440, 378] width 99 height 23
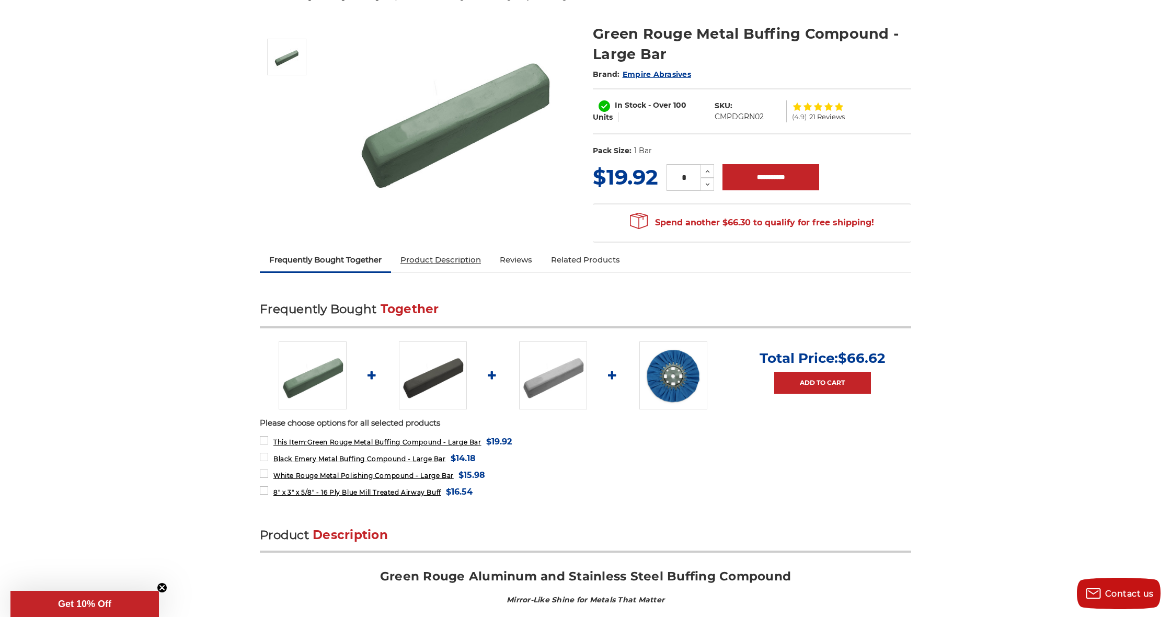
click at [460, 261] on link "Product Description" at bounding box center [440, 259] width 99 height 23
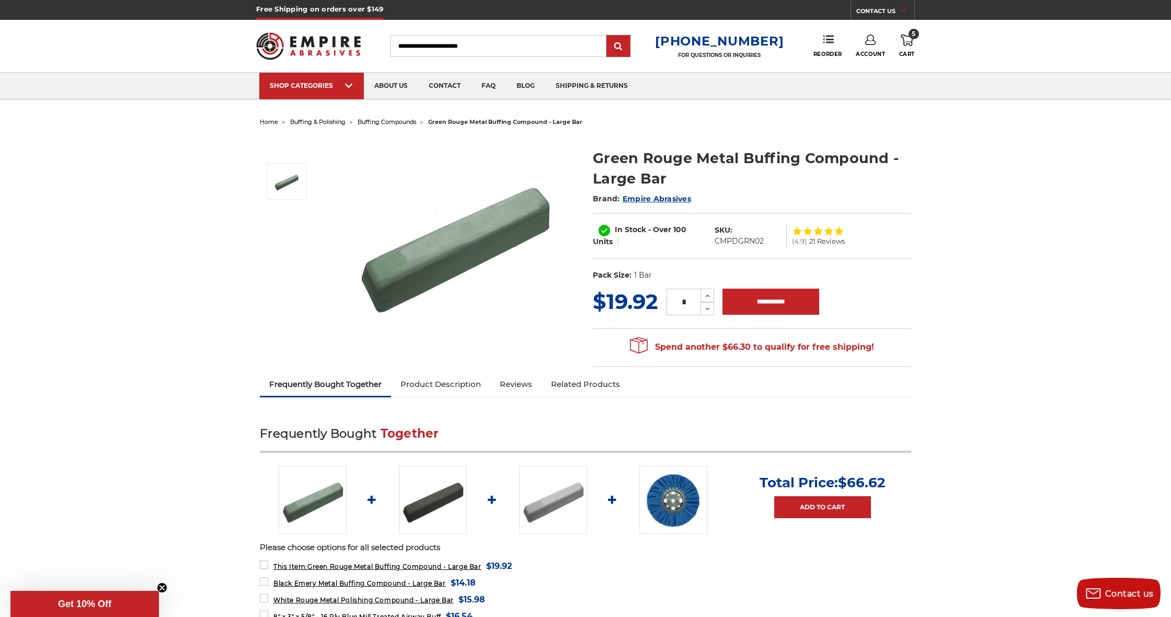
scroll to position [0, 0]
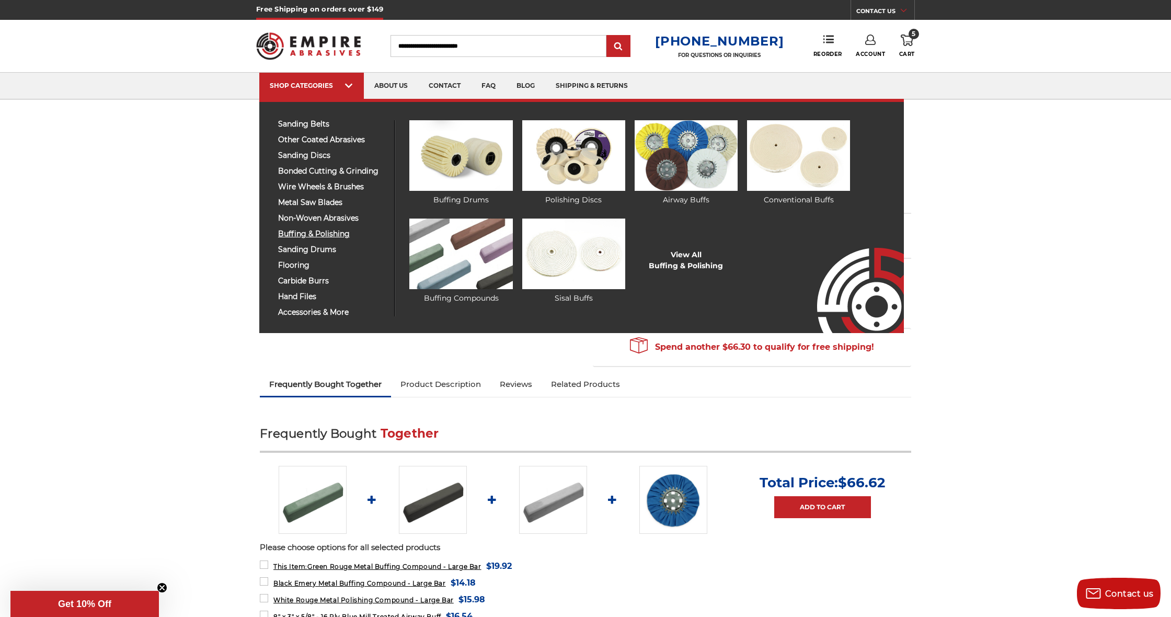
click at [323, 238] on span "buffing & polishing" at bounding box center [332, 234] width 108 height 8
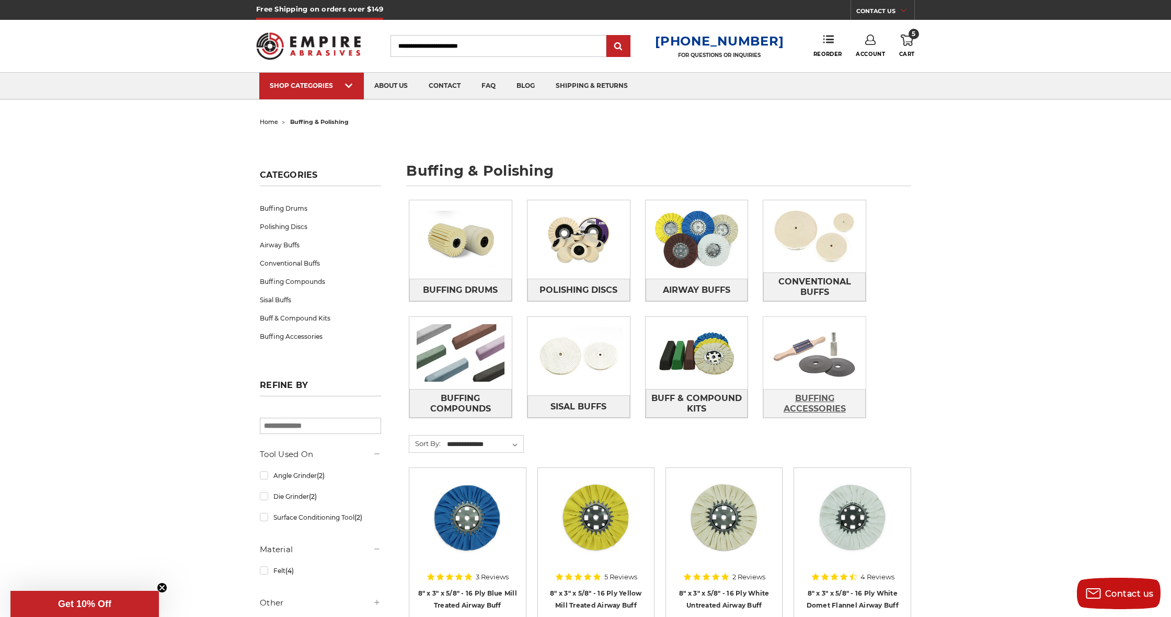
click at [825, 393] on span "Buffing Accessories" at bounding box center [813, 403] width 101 height 28
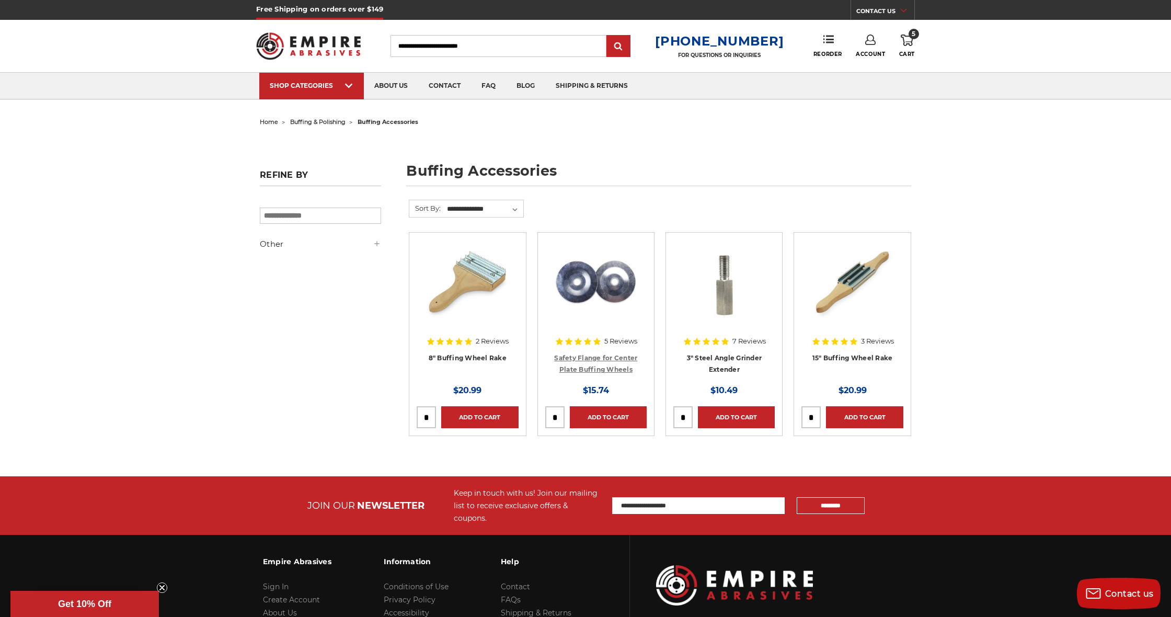
click at [588, 356] on link "Safety Flange for Center Plate Buffing Wheels" at bounding box center [595, 364] width 83 height 20
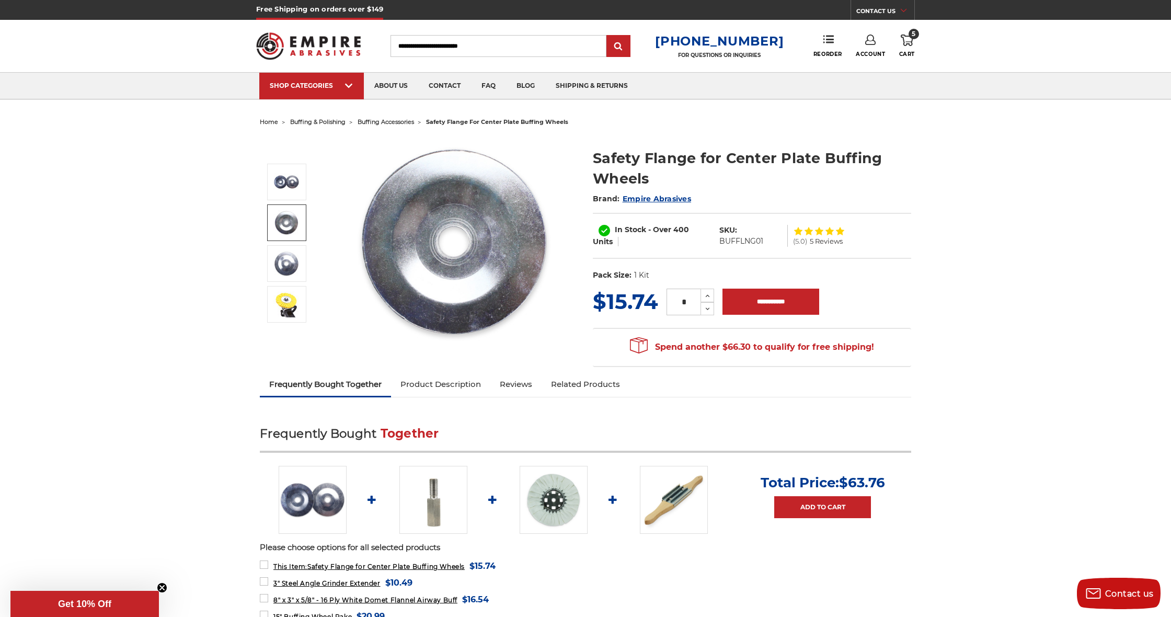
click at [288, 223] on img at bounding box center [286, 223] width 26 height 26
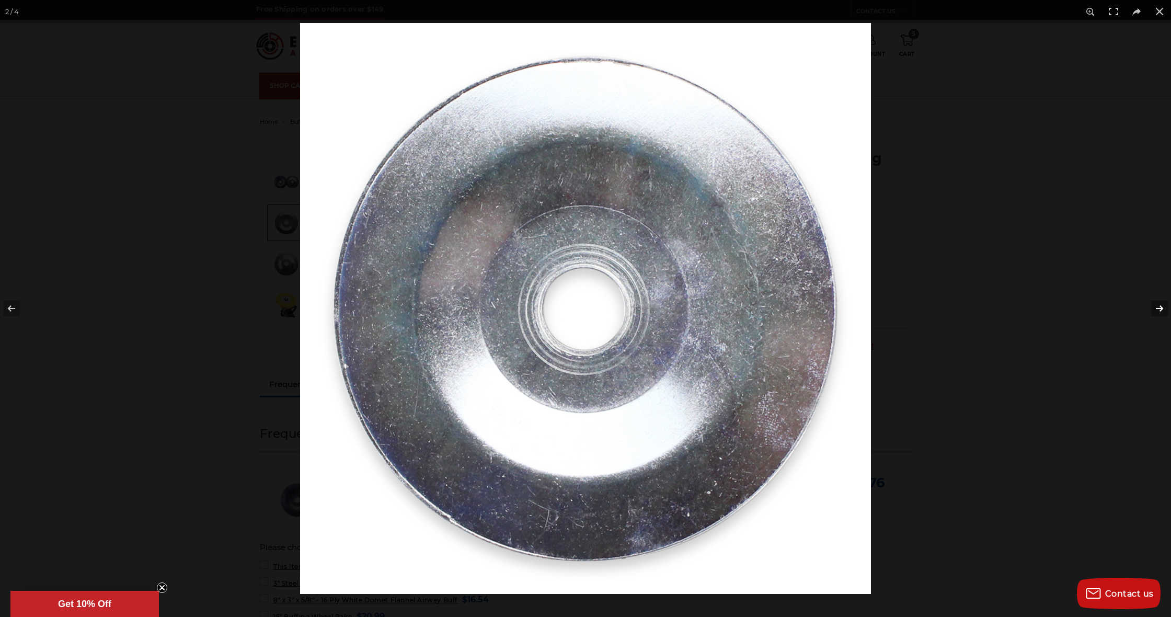
click at [1158, 307] on button at bounding box center [1152, 308] width 37 height 52
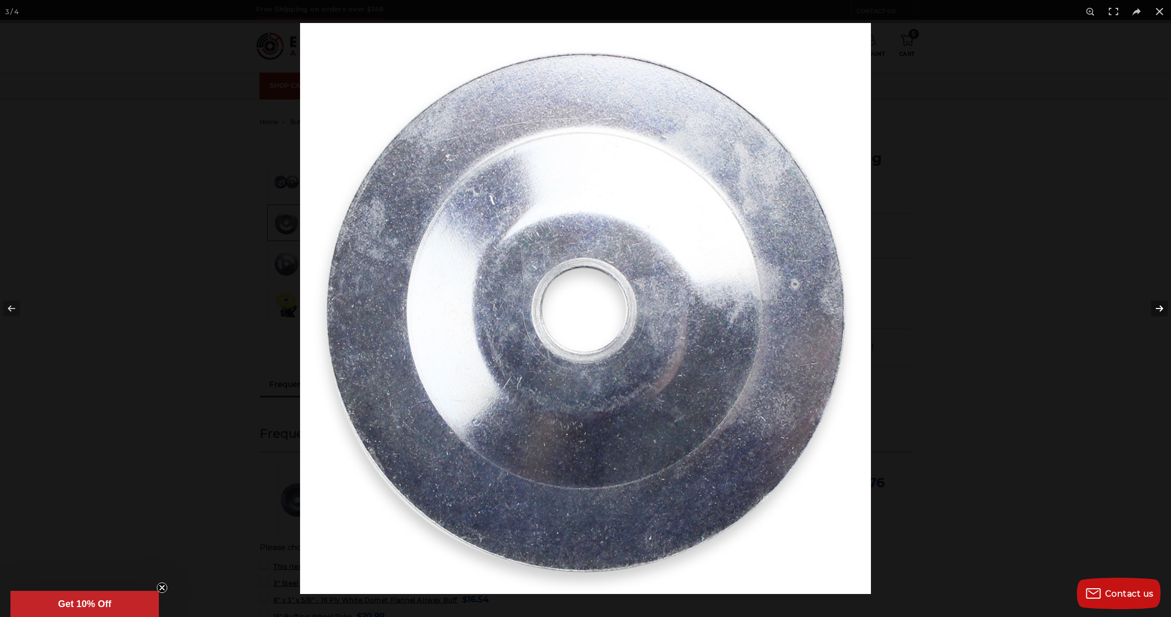
click at [1157, 307] on button at bounding box center [1152, 308] width 37 height 52
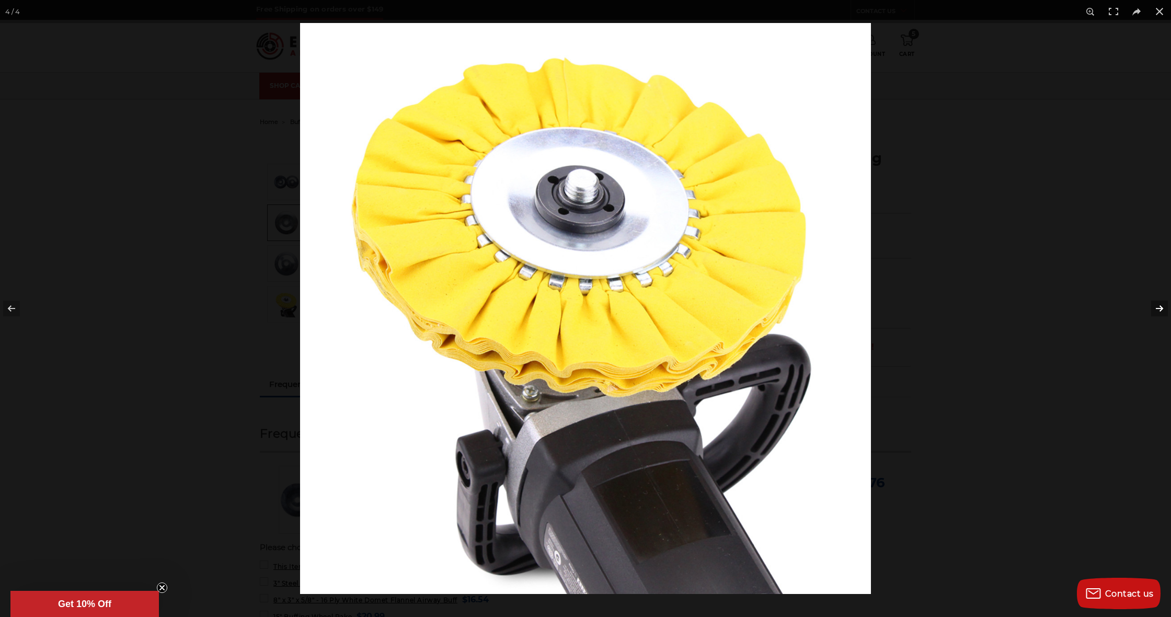
click at [1157, 307] on button at bounding box center [1152, 308] width 37 height 52
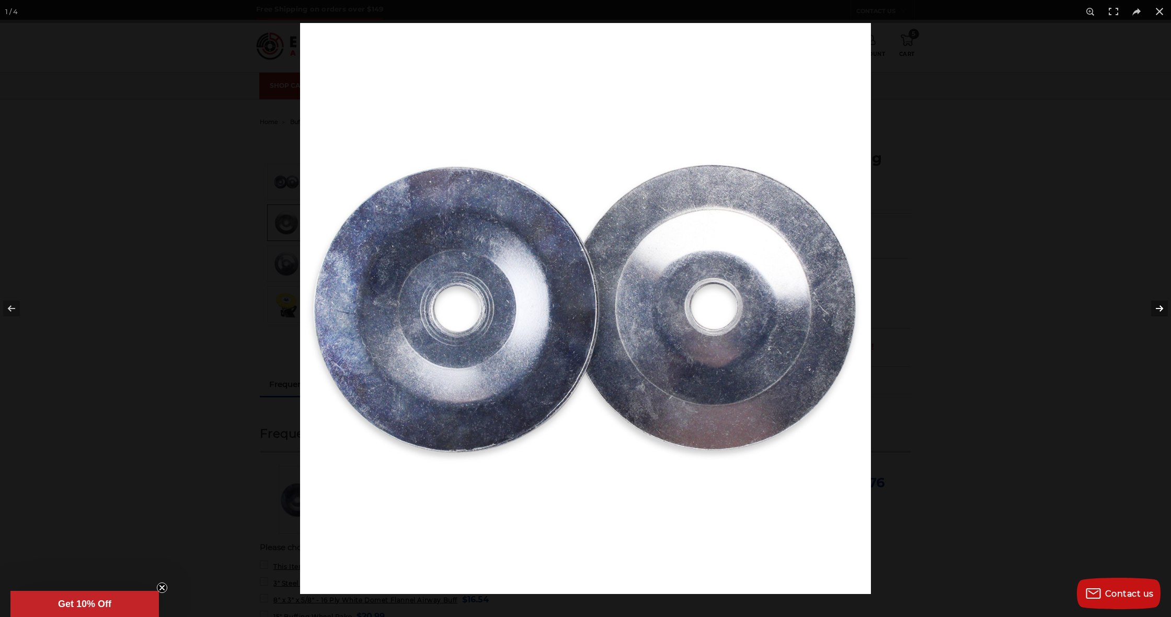
click at [1157, 307] on button at bounding box center [1152, 308] width 37 height 52
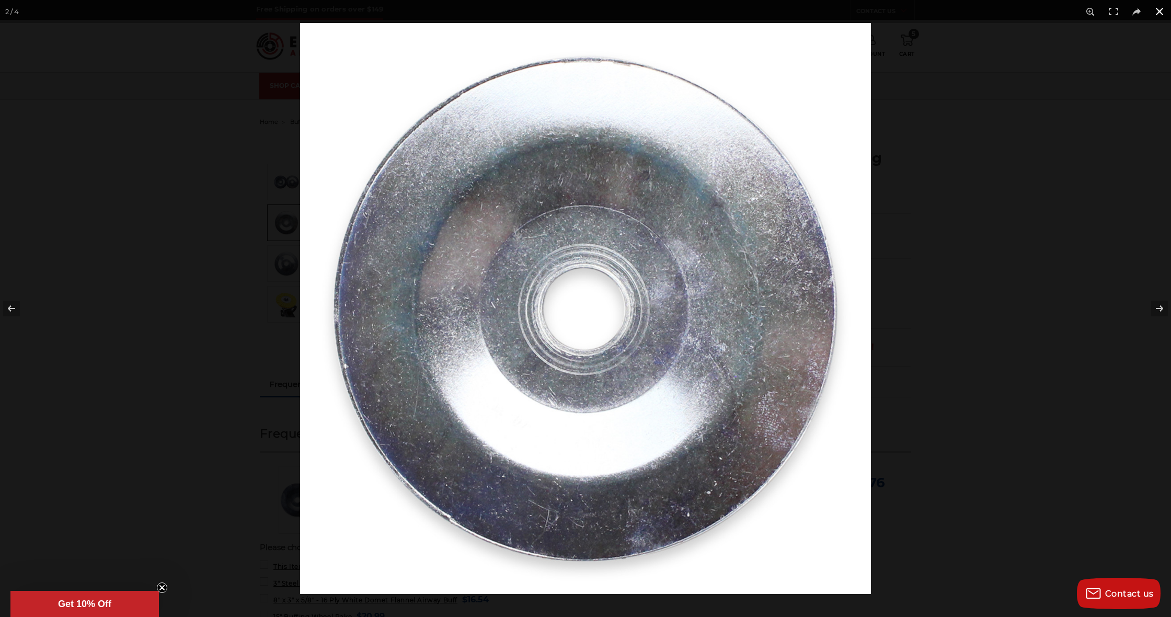
click at [1160, 13] on button at bounding box center [1159, 11] width 23 height 23
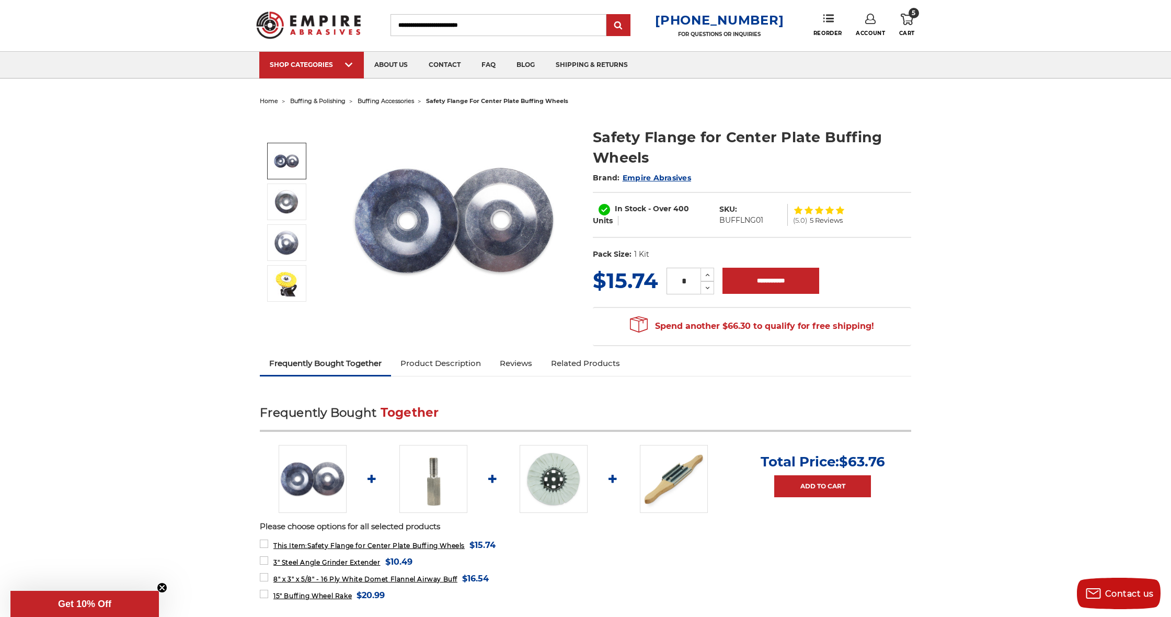
click at [388, 120] on img at bounding box center [454, 220] width 209 height 209
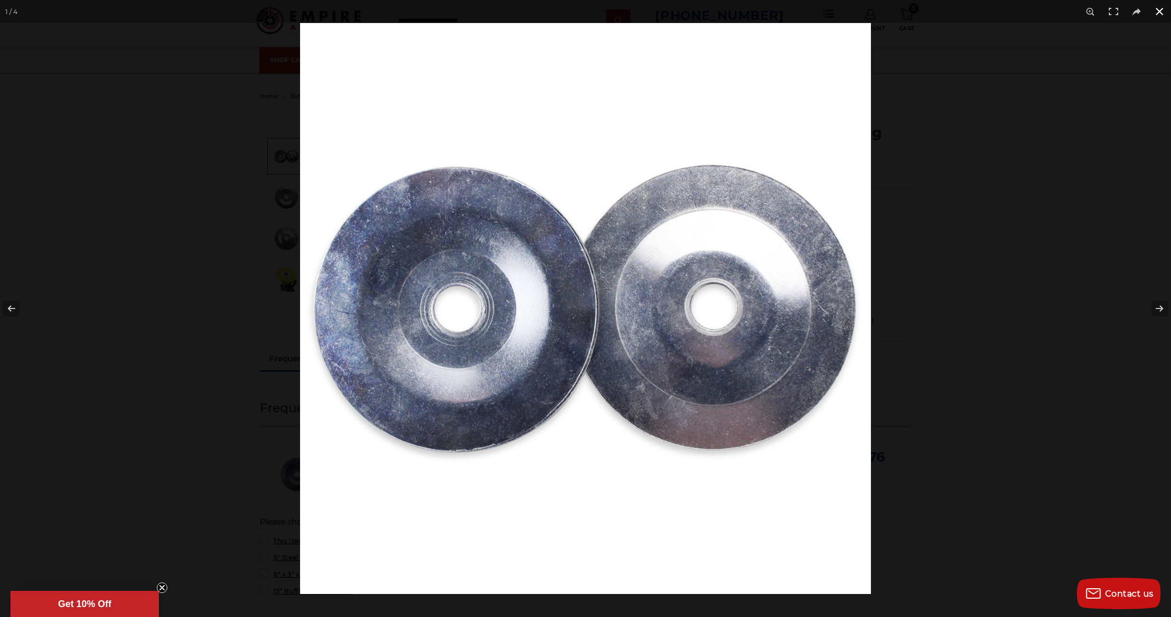
scroll to position [31, 0]
click at [1157, 13] on button at bounding box center [1159, 11] width 23 height 23
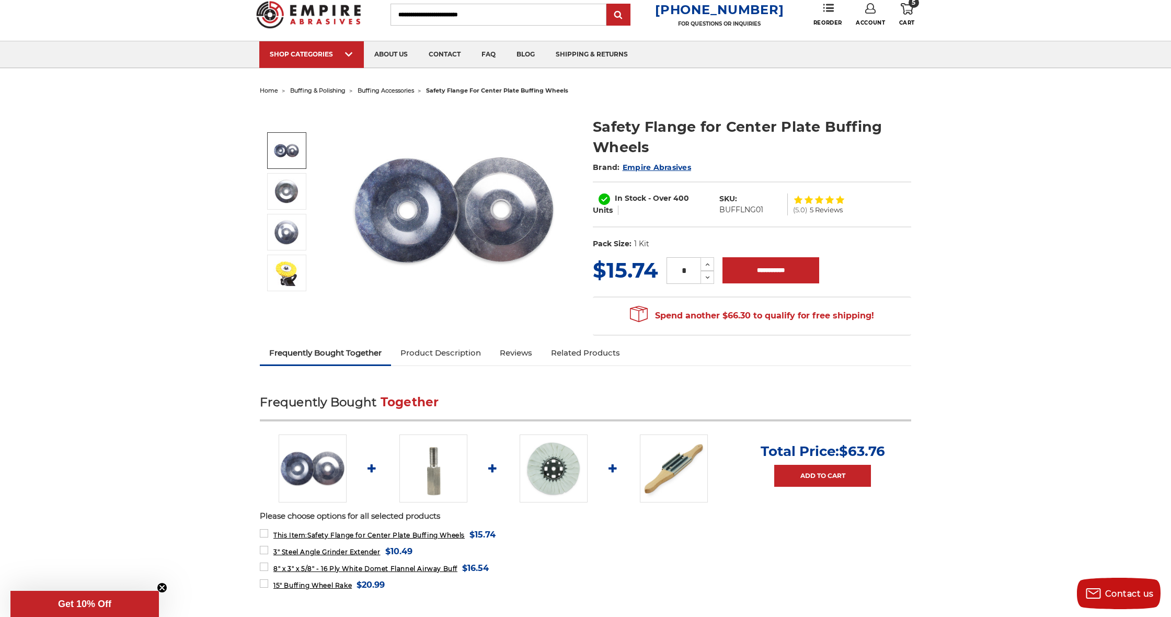
scroll to position [21, 0]
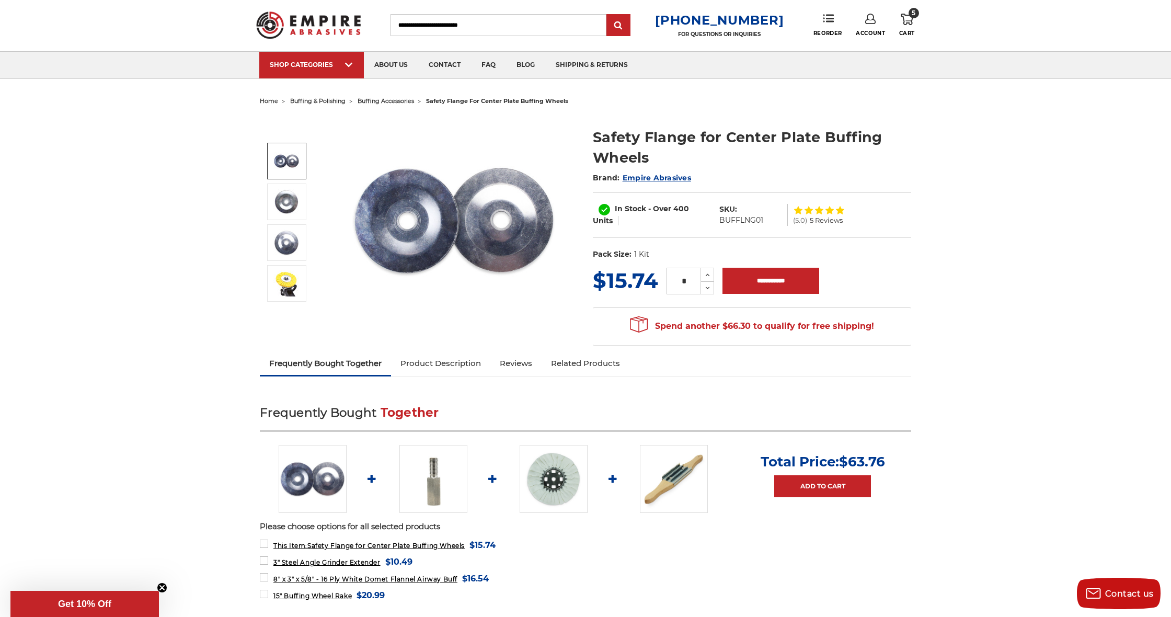
click at [451, 295] on img at bounding box center [454, 220] width 209 height 209
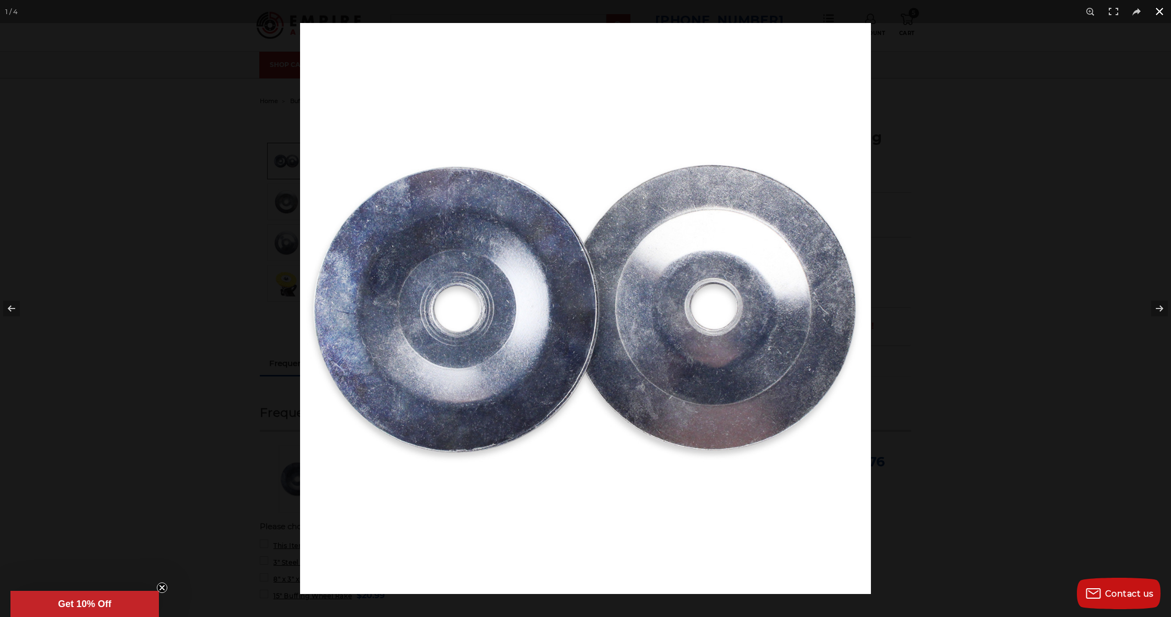
click at [1161, 10] on button at bounding box center [1159, 11] width 23 height 23
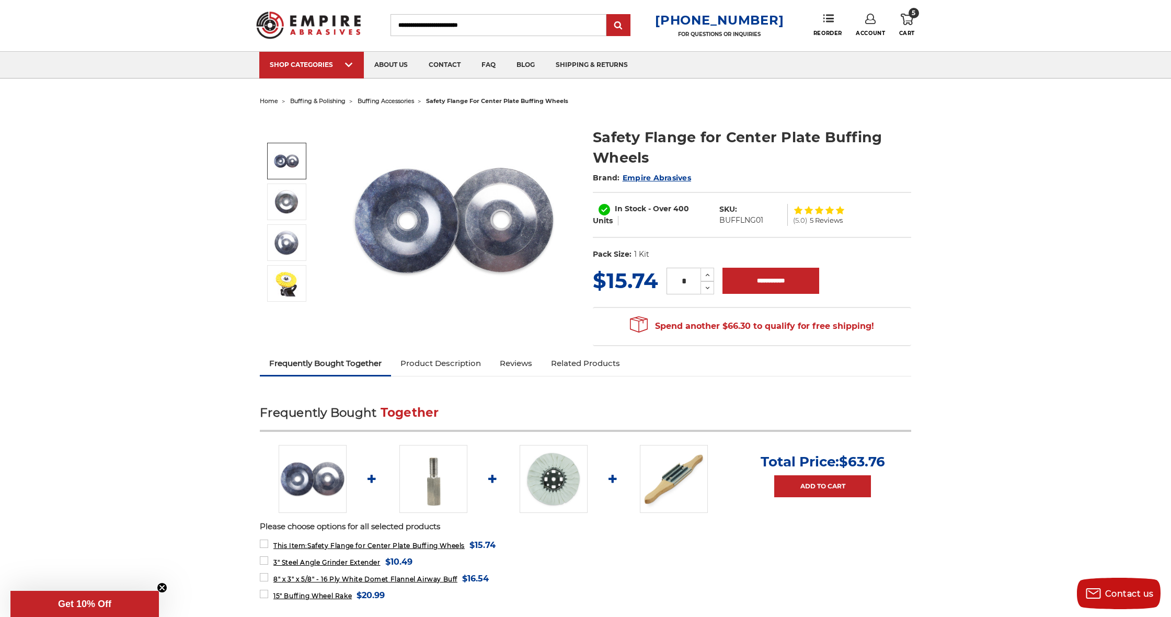
click at [377, 99] on span "buffing accessories" at bounding box center [385, 100] width 56 height 7
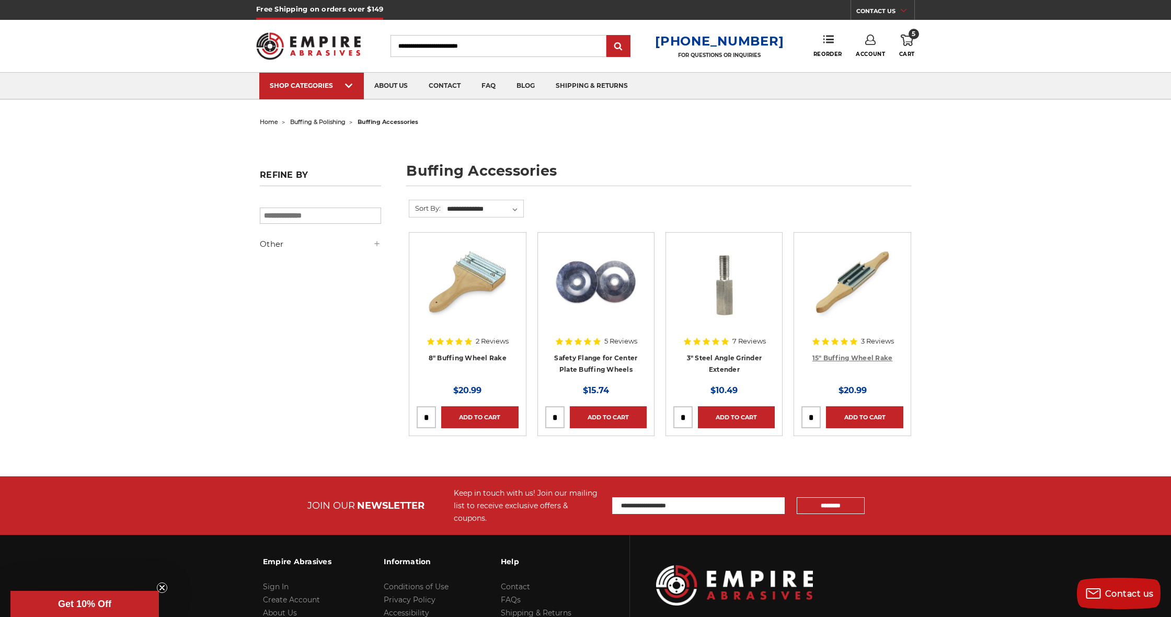
click at [865, 356] on link "15" Buffing Wheel Rake" at bounding box center [852, 358] width 80 height 8
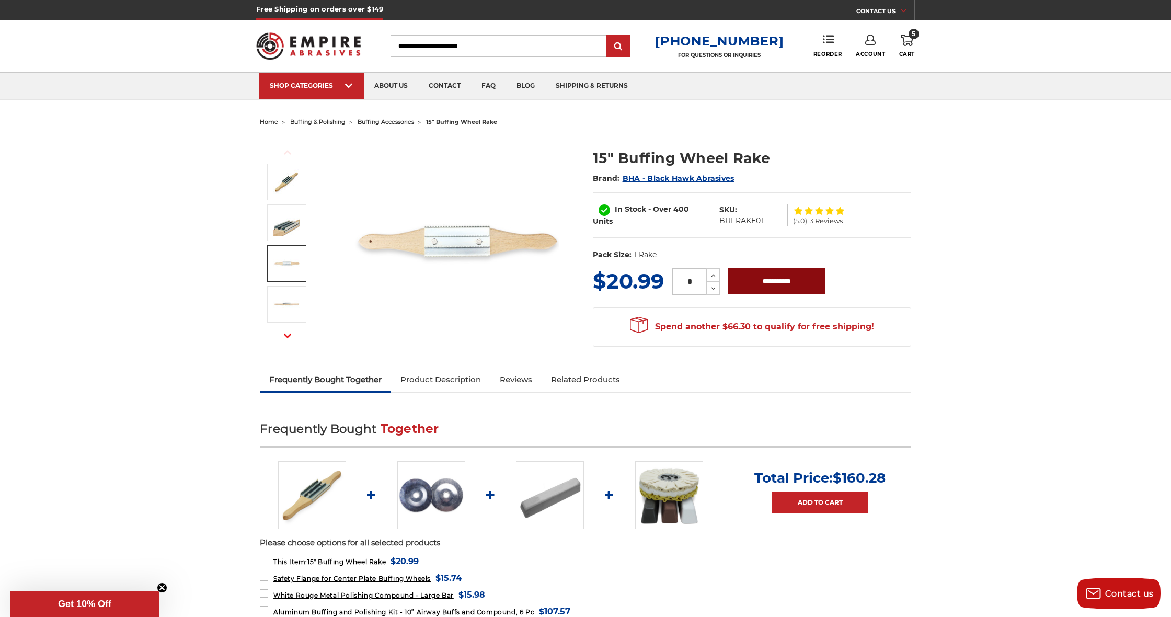
click at [772, 283] on input "**********" at bounding box center [776, 281] width 97 height 26
type input "**********"
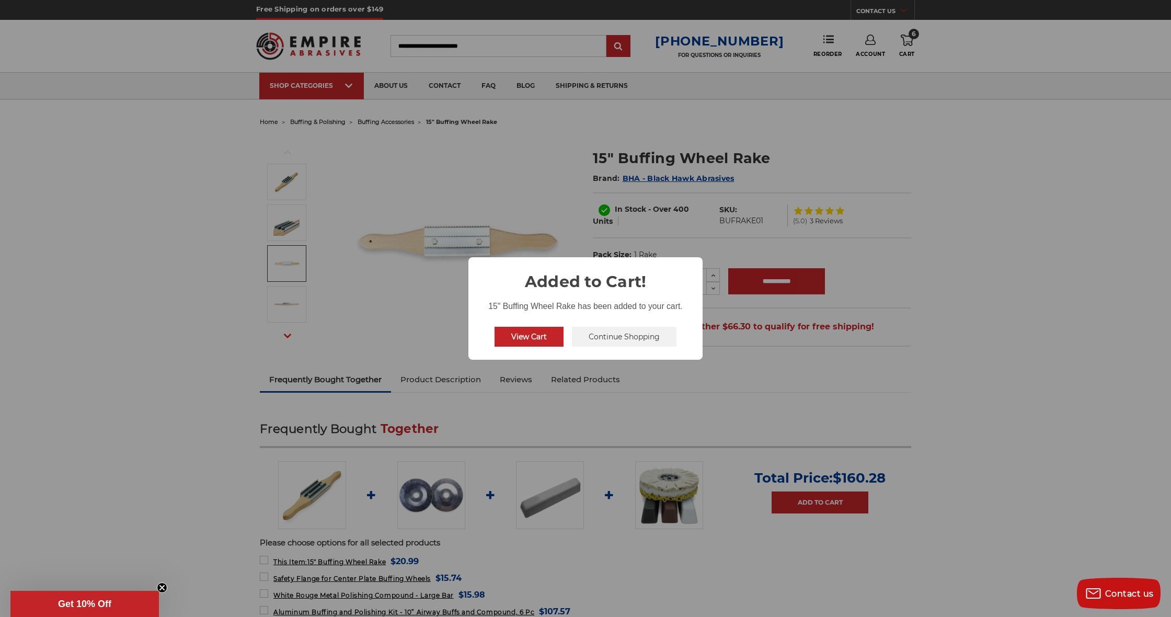
click at [644, 335] on button "Continue Shopping" at bounding box center [624, 337] width 105 height 20
